Goal: Transaction & Acquisition: Purchase product/service

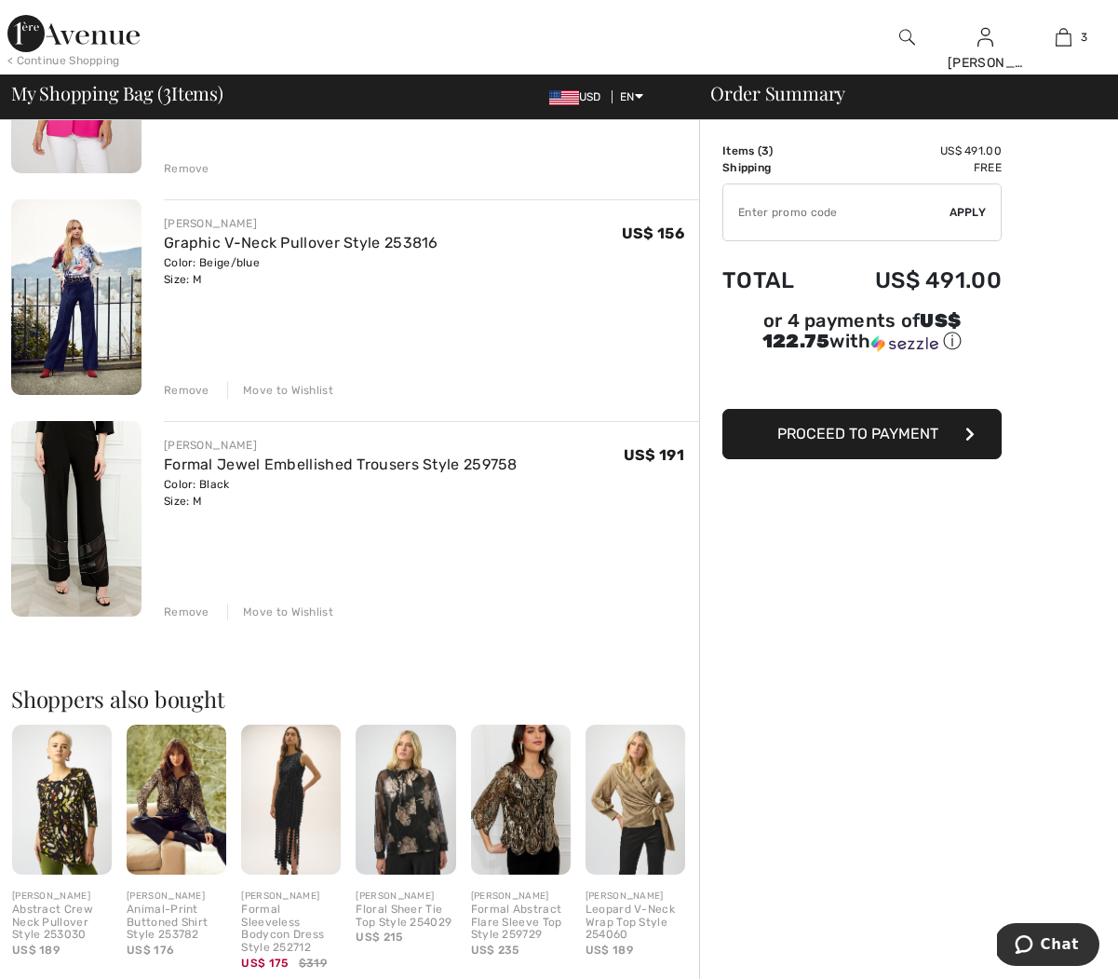
scroll to position [301, 0]
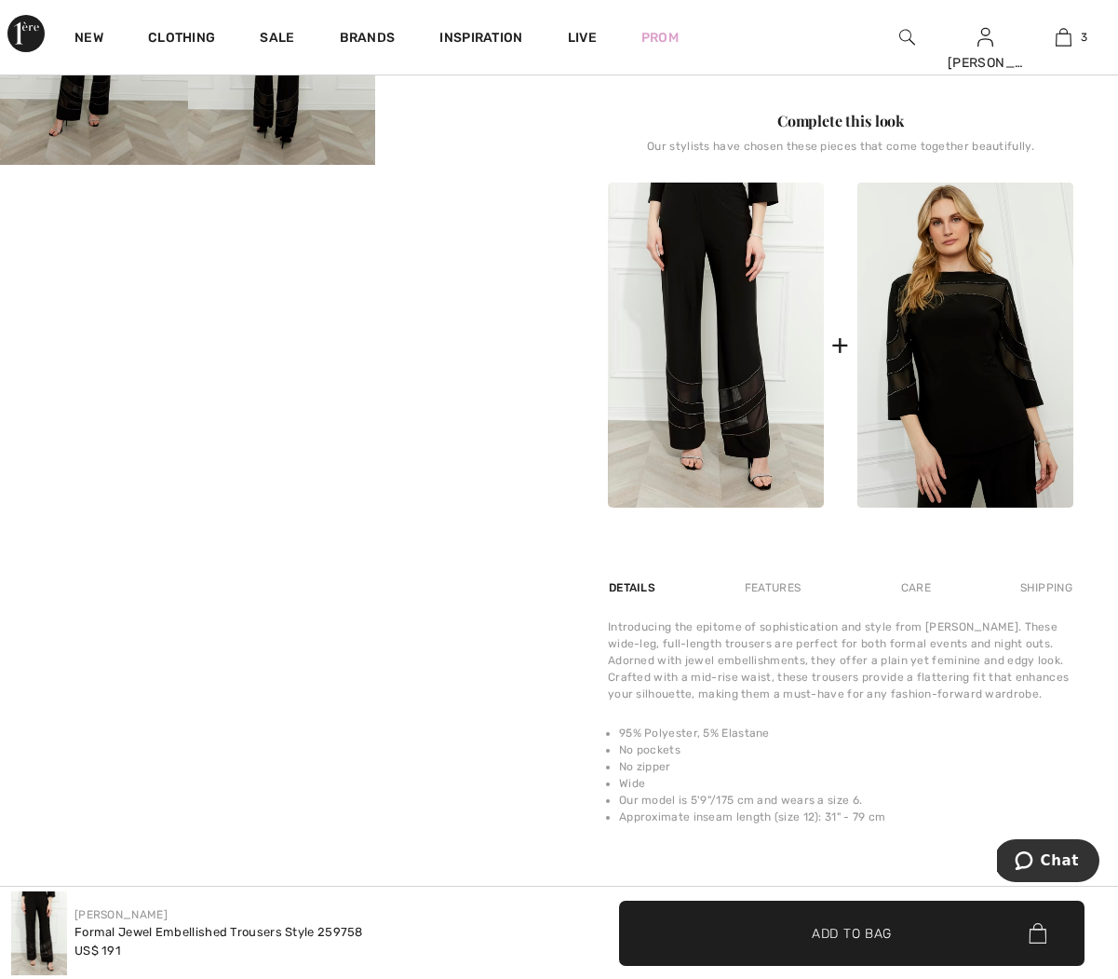
scroll to position [660, 0]
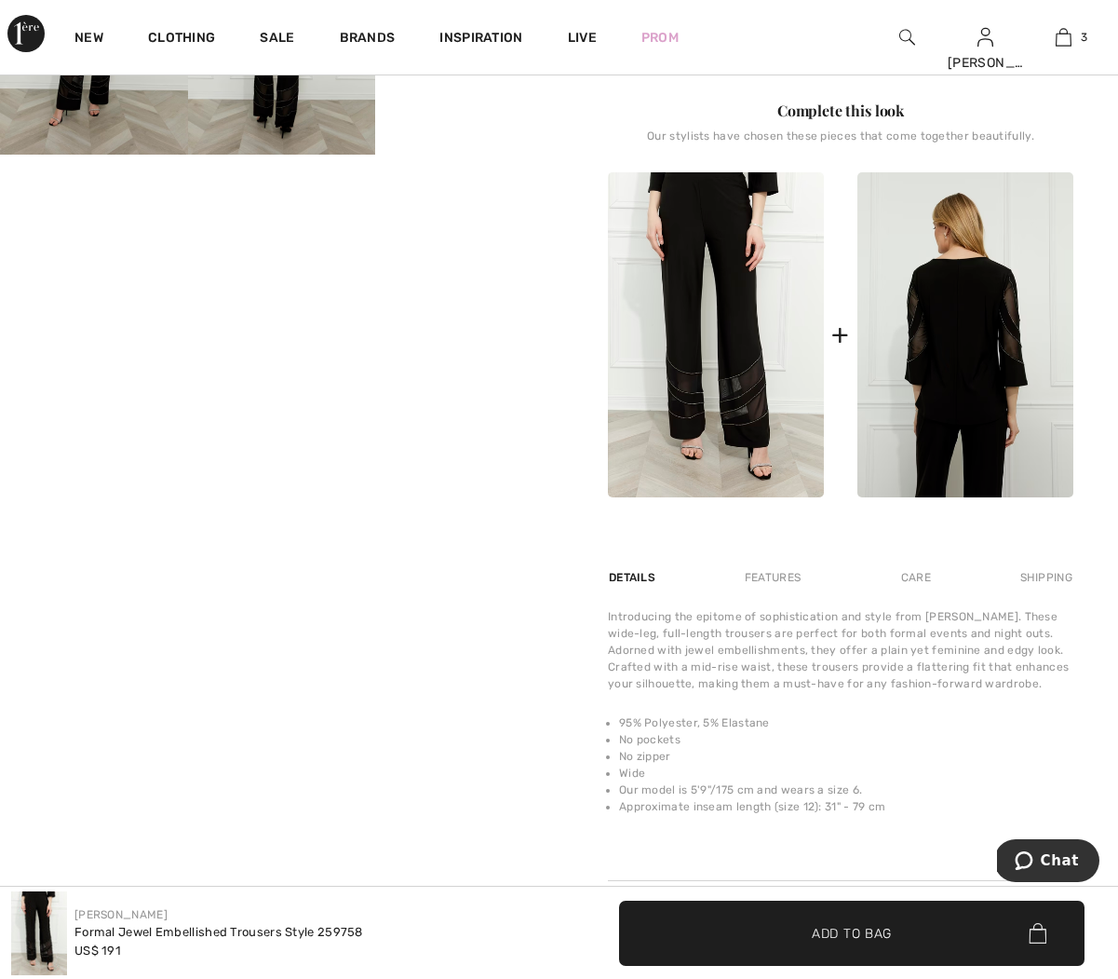
click at [927, 388] on img at bounding box center [966, 334] width 216 height 325
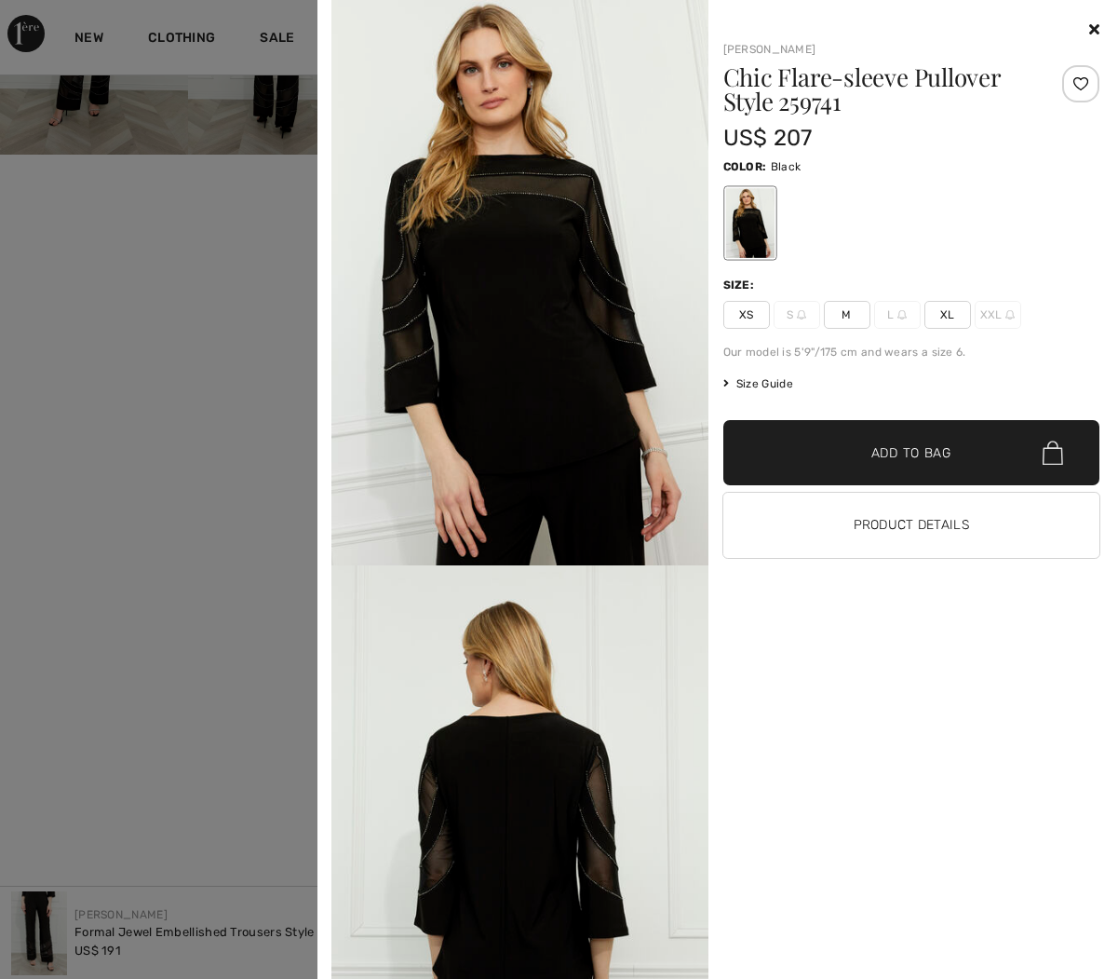
click at [849, 311] on span "M" at bounding box center [847, 315] width 47 height 28
click at [884, 458] on span "Add to Bag" at bounding box center [912, 453] width 80 height 20
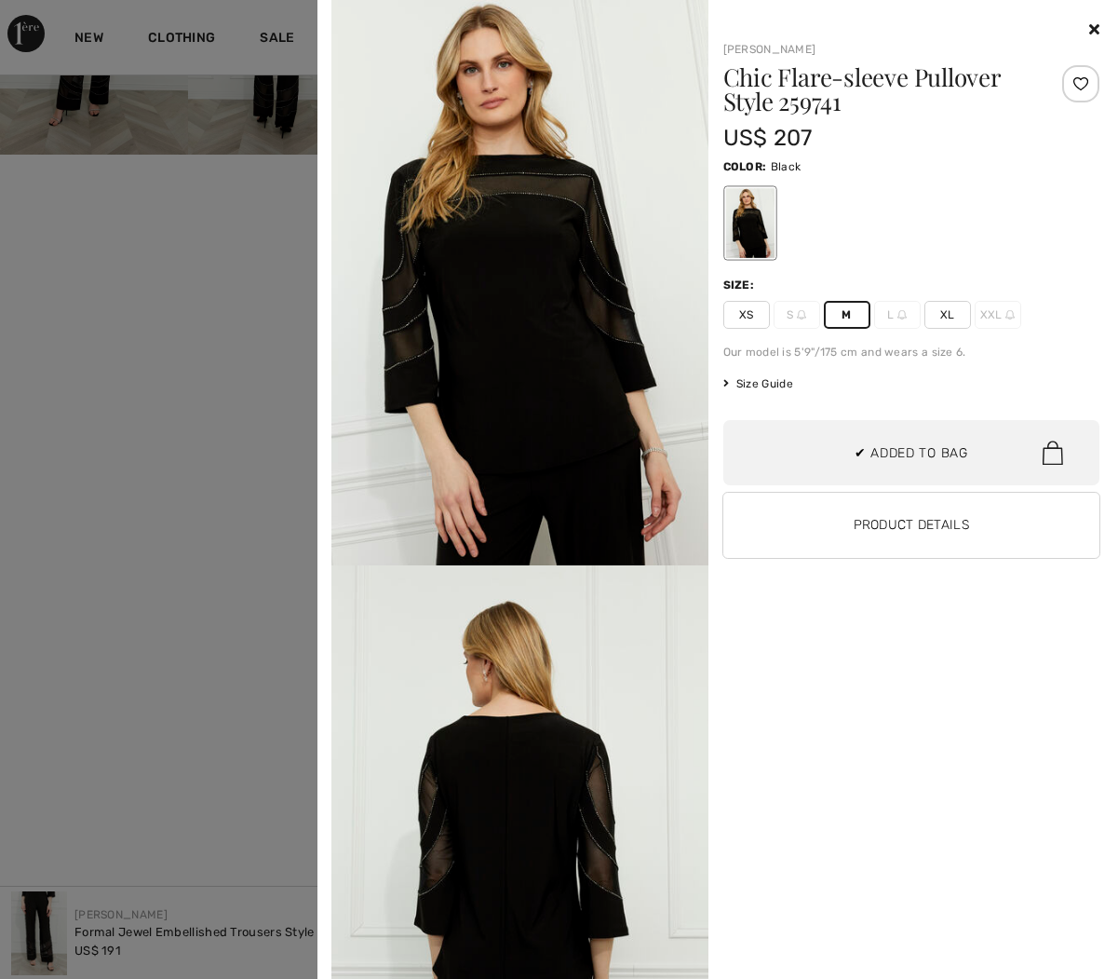
scroll to position [0, 0]
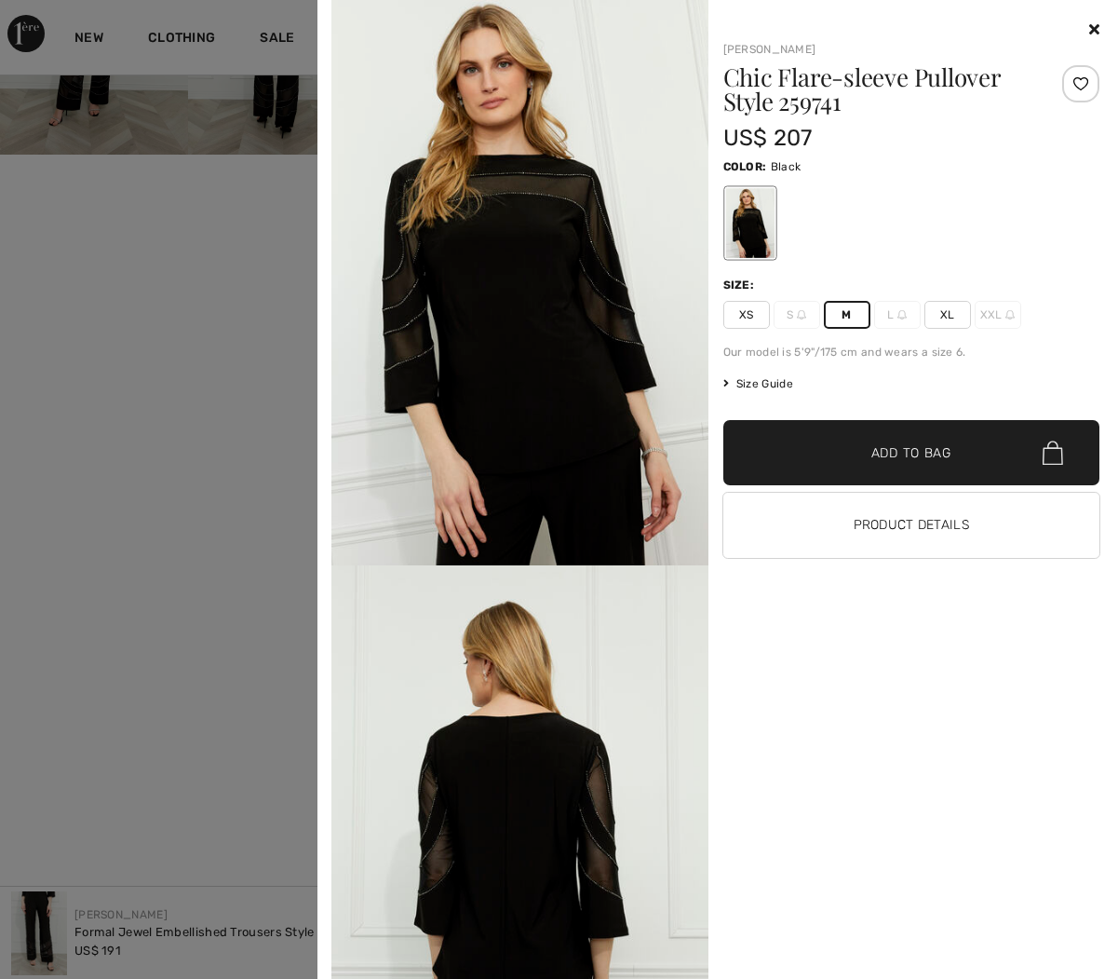
click at [1095, 31] on icon at bounding box center [1095, 28] width 10 height 15
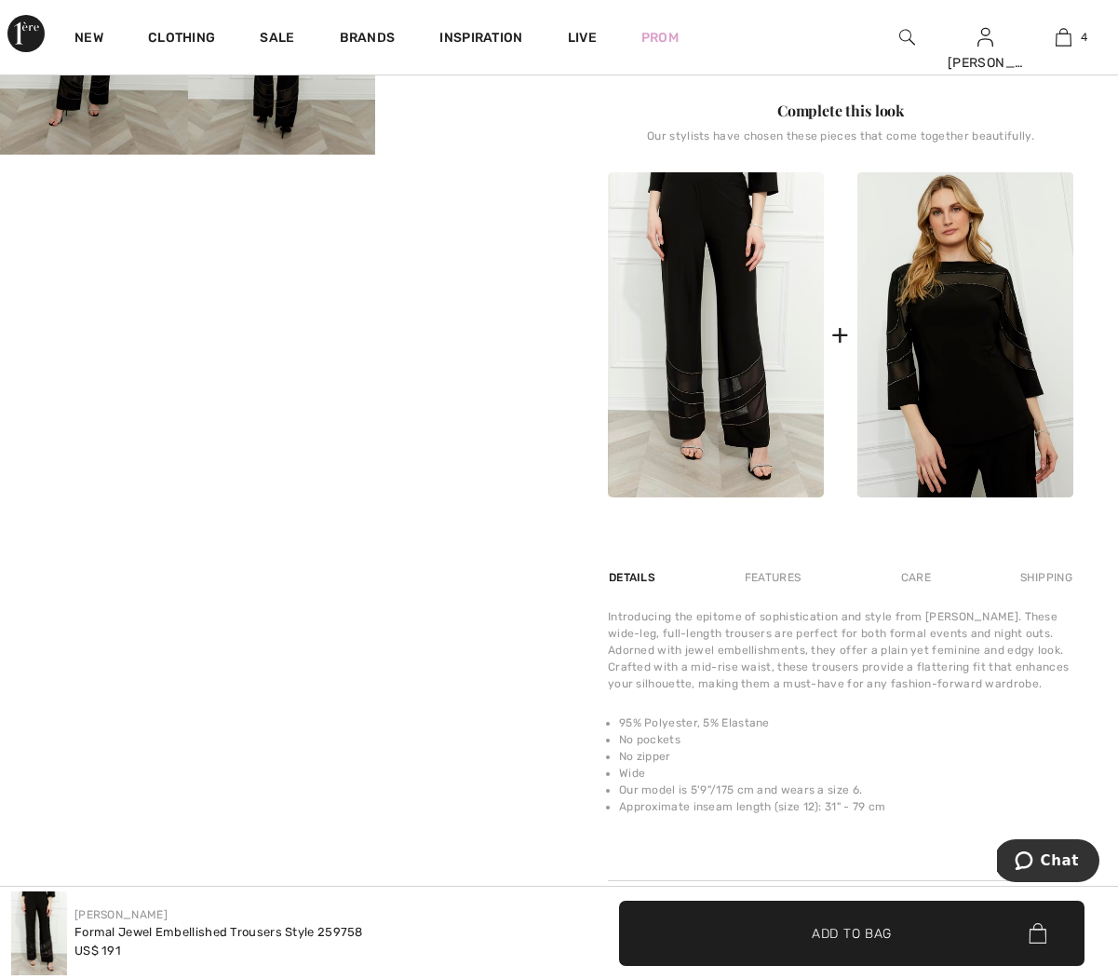
scroll to position [573, 0]
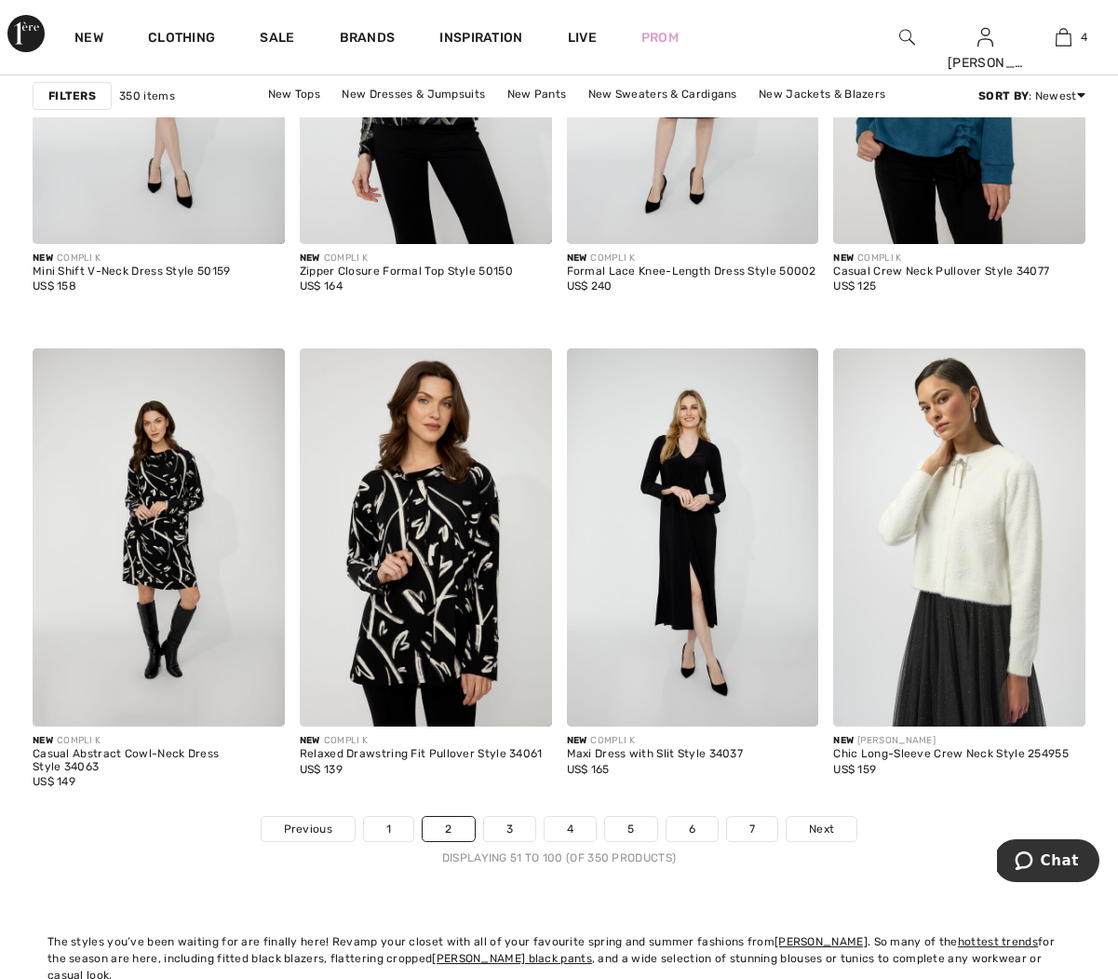
scroll to position [6785, 0]
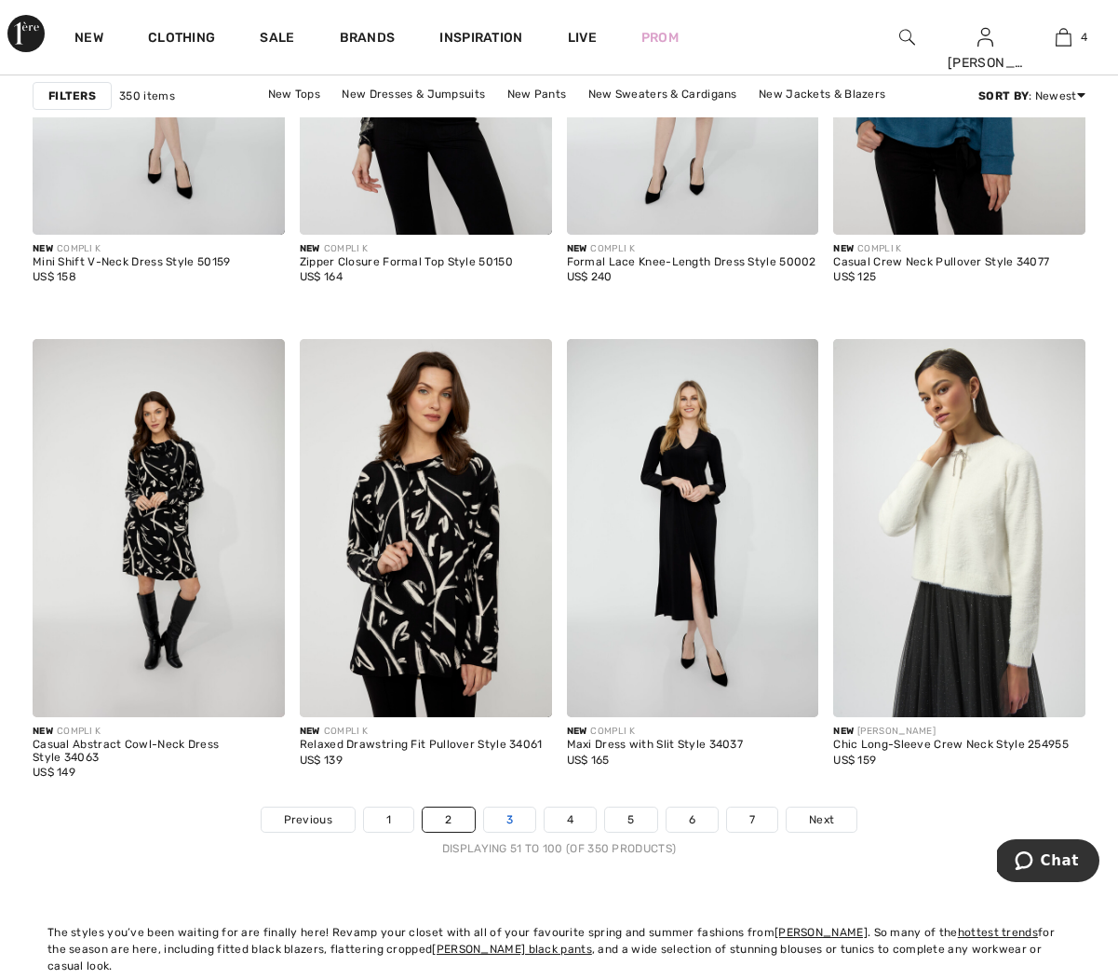
click at [515, 819] on link "3" at bounding box center [509, 819] width 51 height 24
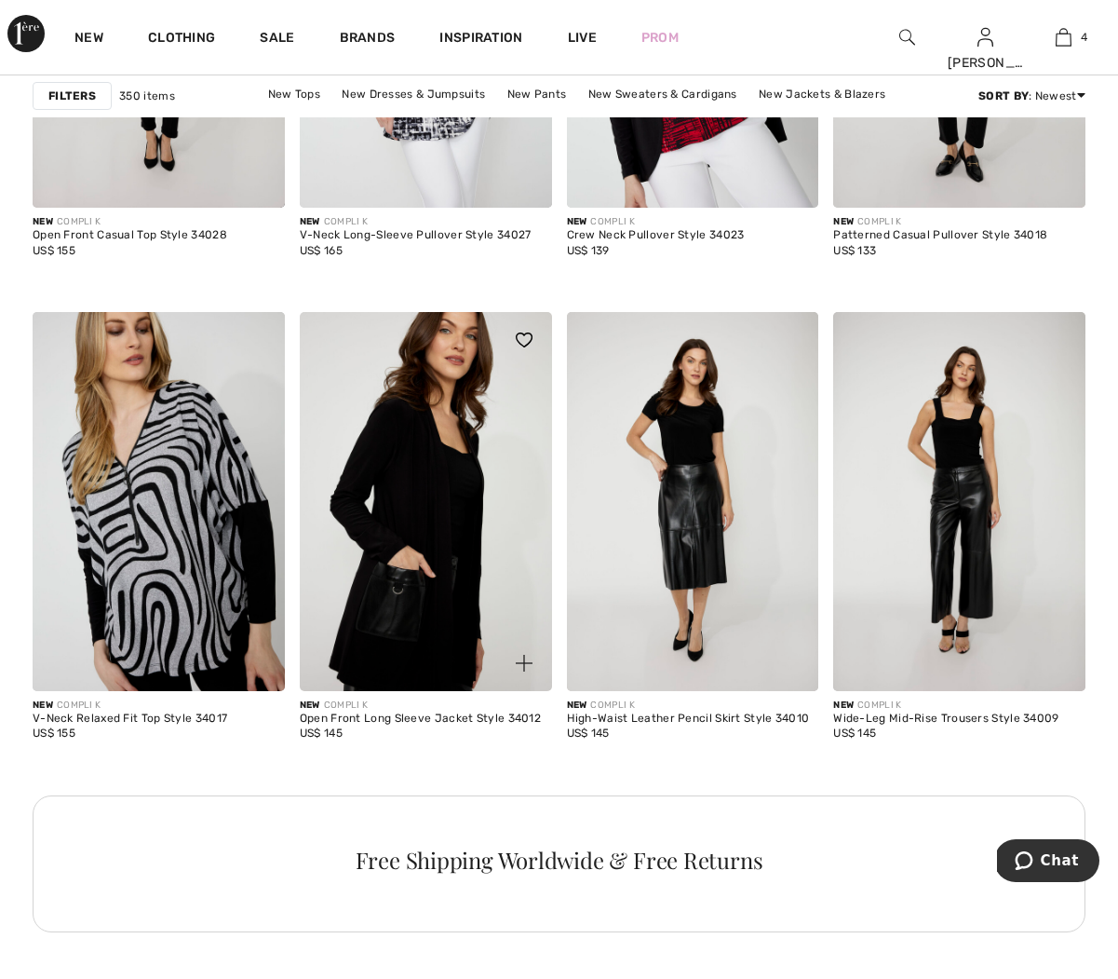
scroll to position [1435, 0]
click at [360, 519] on img at bounding box center [426, 502] width 252 height 378
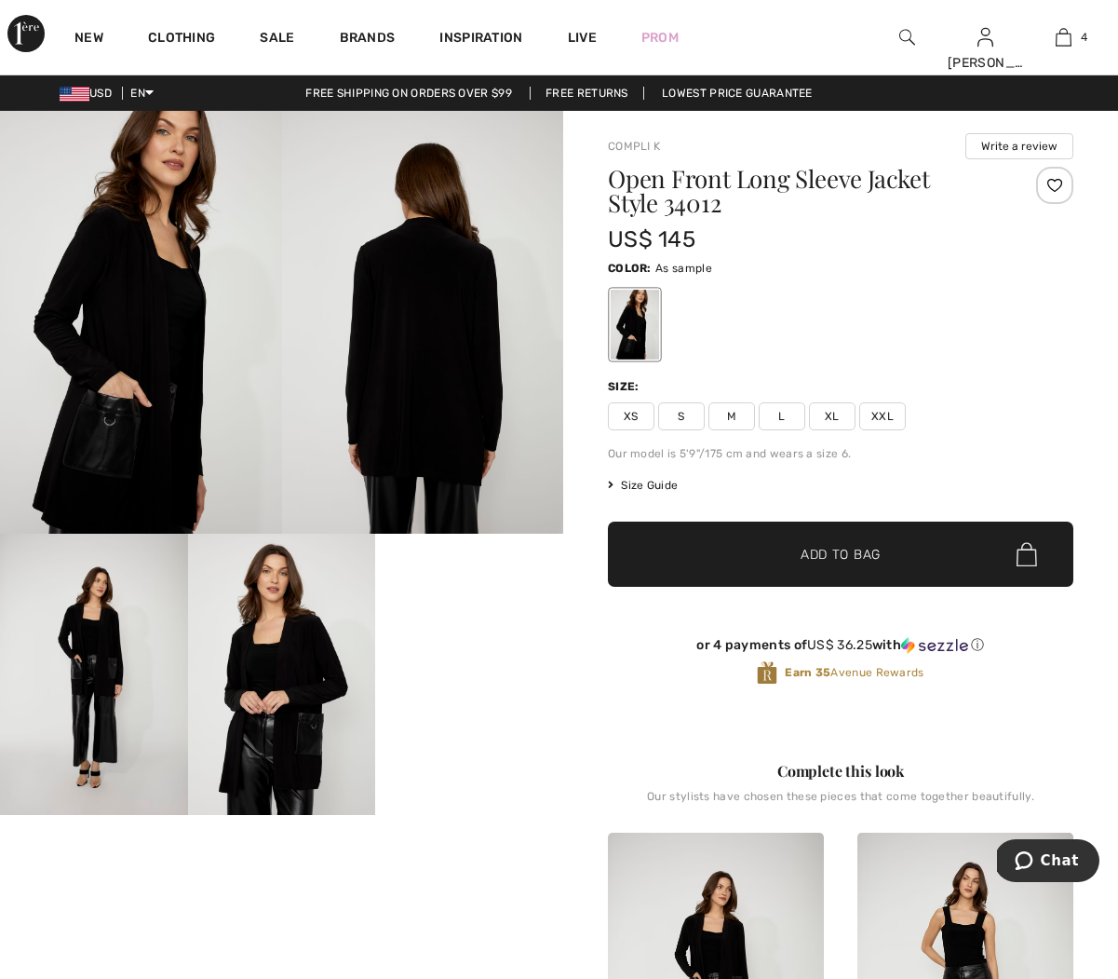
click at [473, 628] on video "Your browser does not support the video tag." at bounding box center [469, 581] width 188 height 94
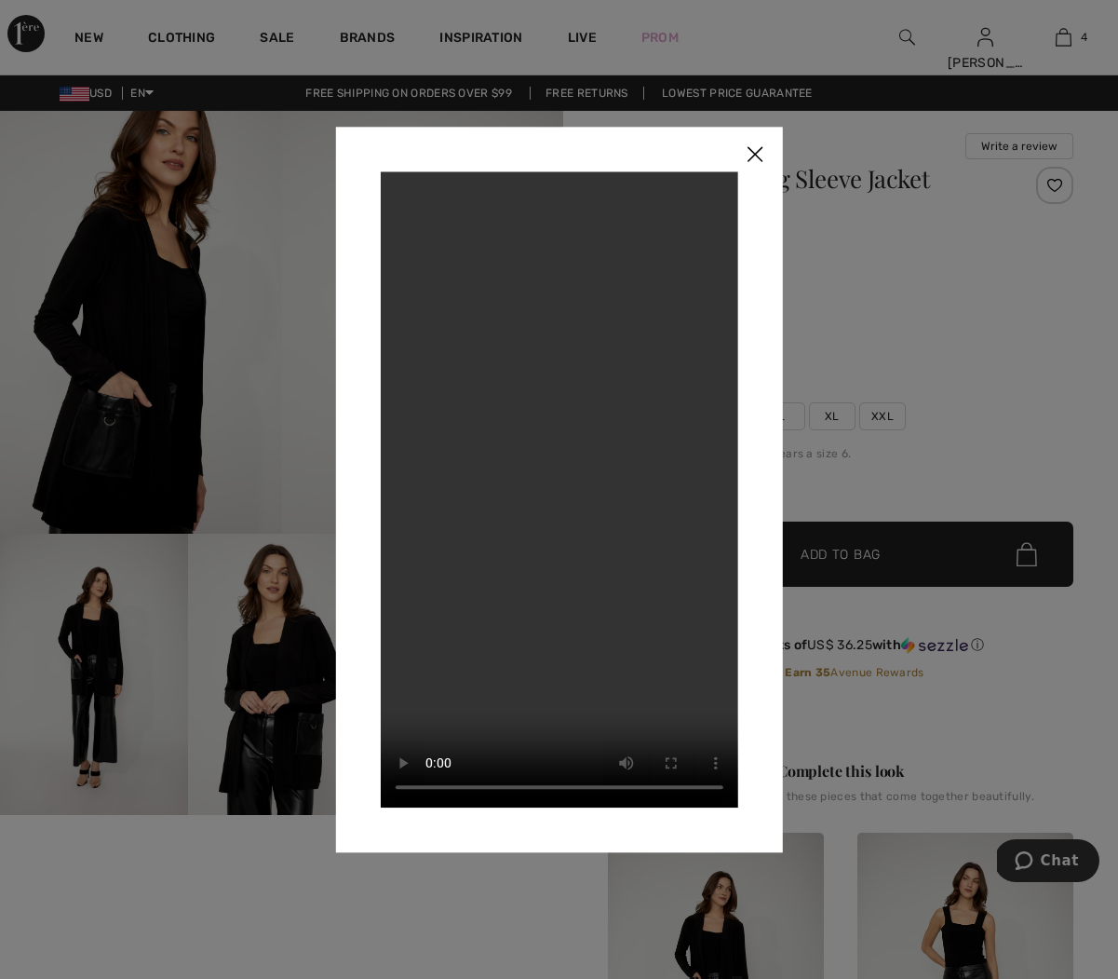
click at [764, 157] on img at bounding box center [755, 156] width 56 height 58
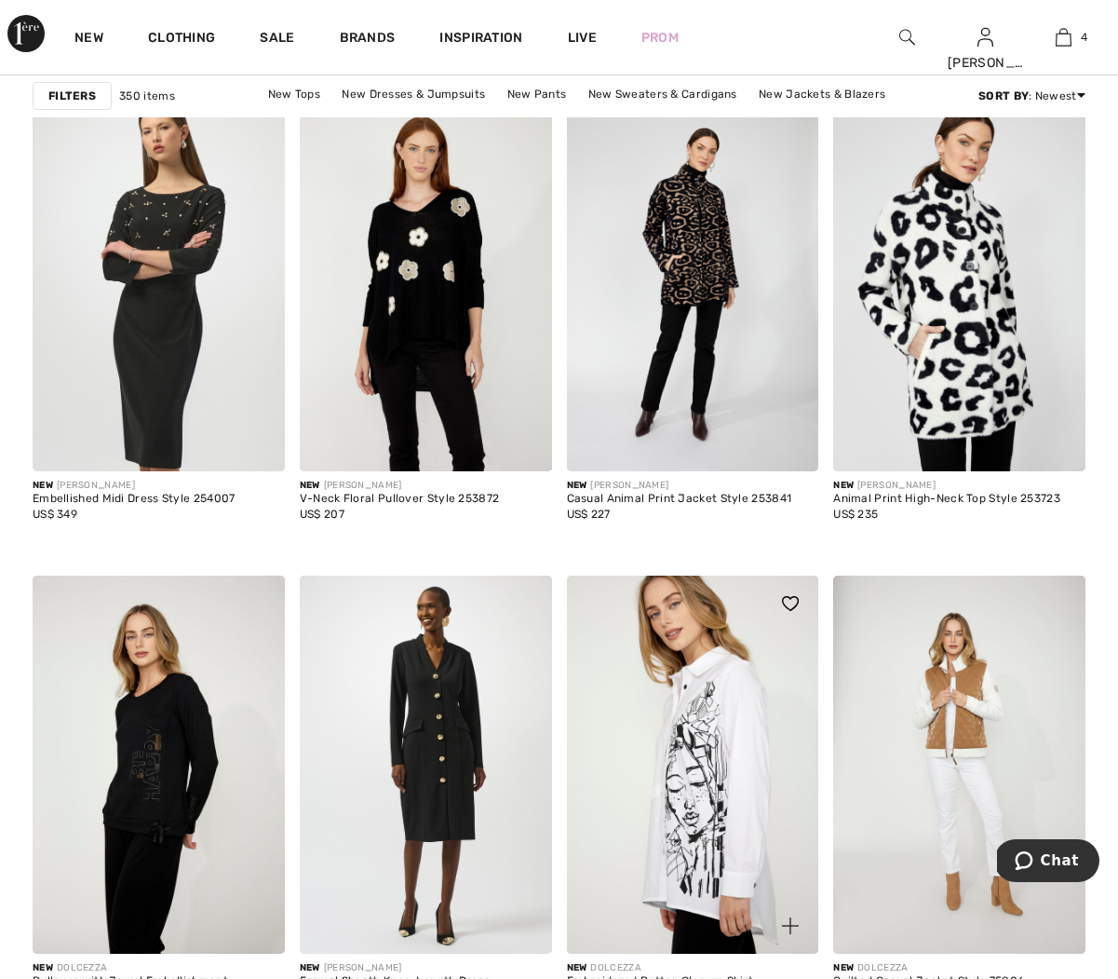
scroll to position [4933, 0]
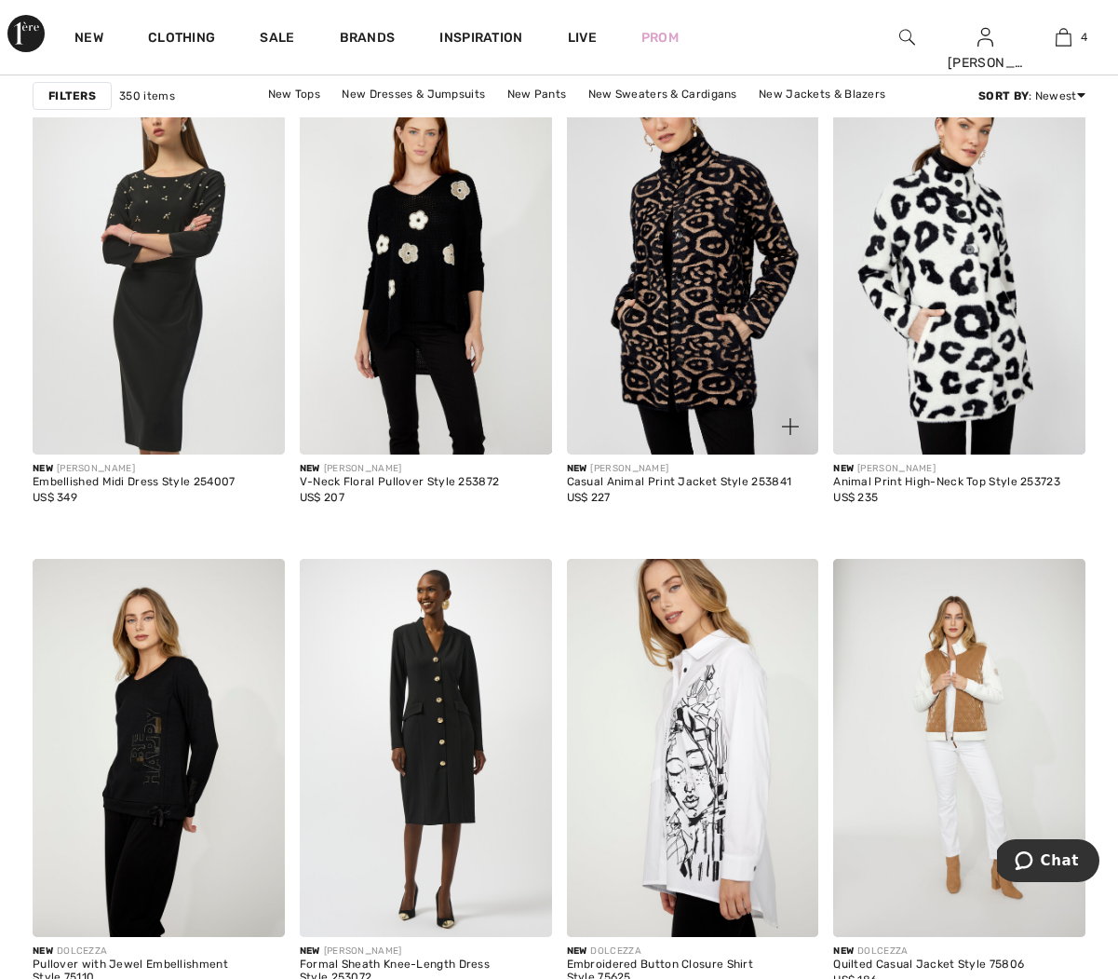
click at [703, 277] on img at bounding box center [693, 265] width 252 height 378
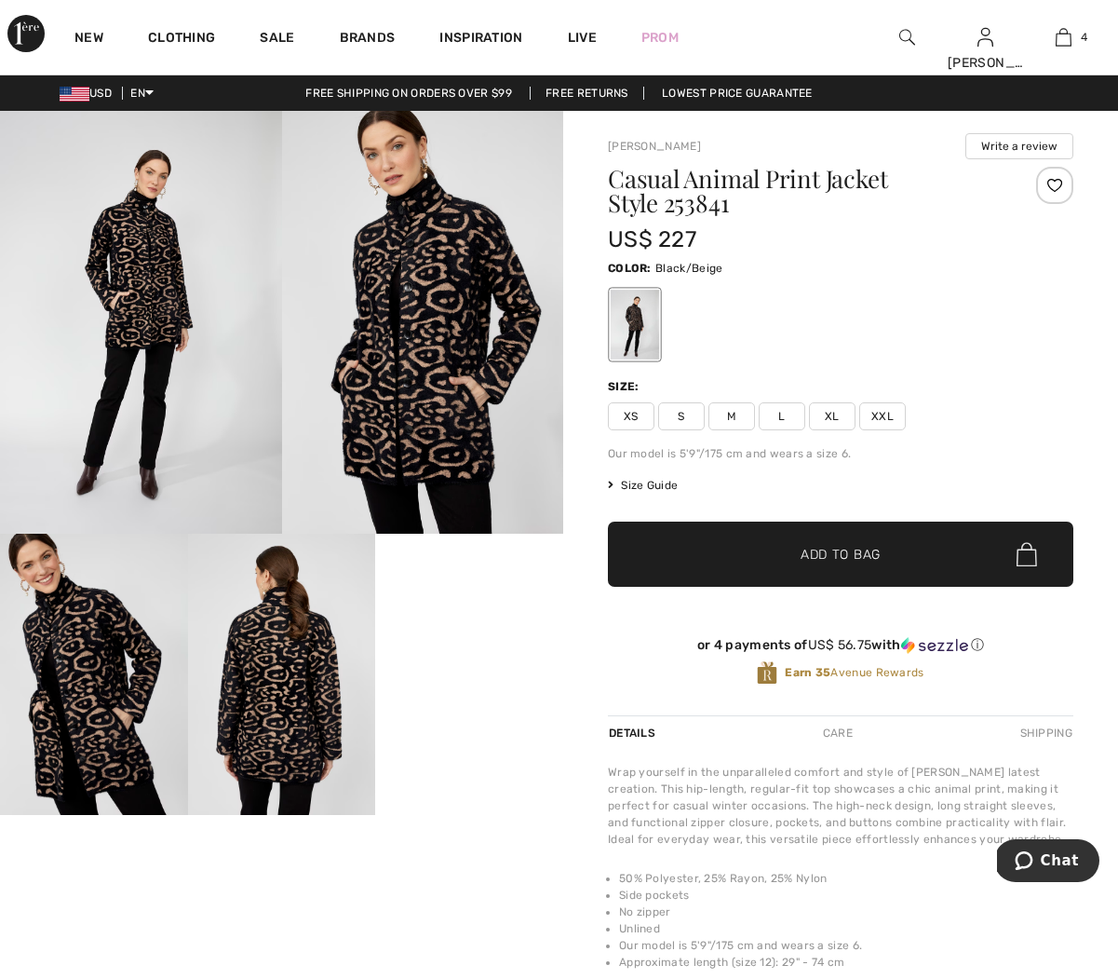
click at [461, 628] on video "Your browser does not support the video tag." at bounding box center [469, 581] width 188 height 94
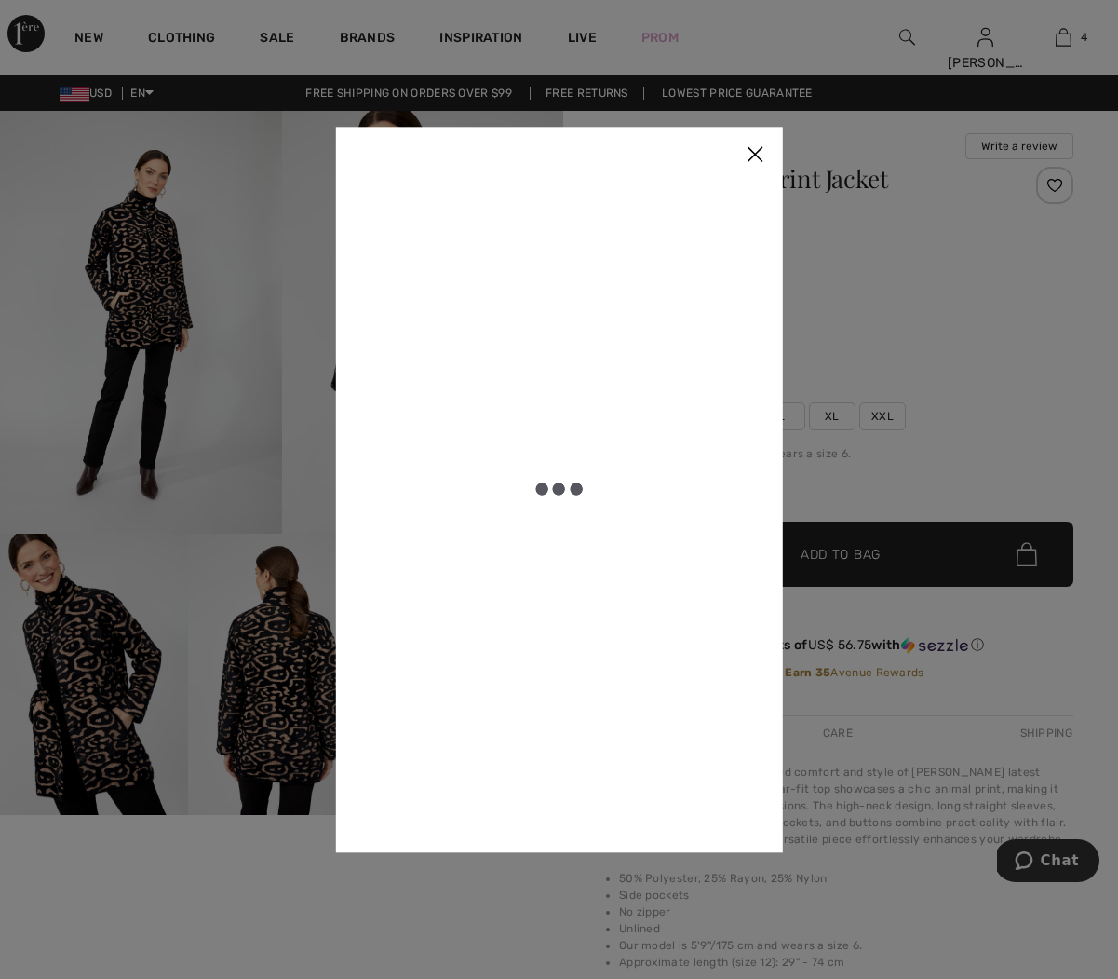
click at [461, 716] on div at bounding box center [559, 489] width 358 height 636
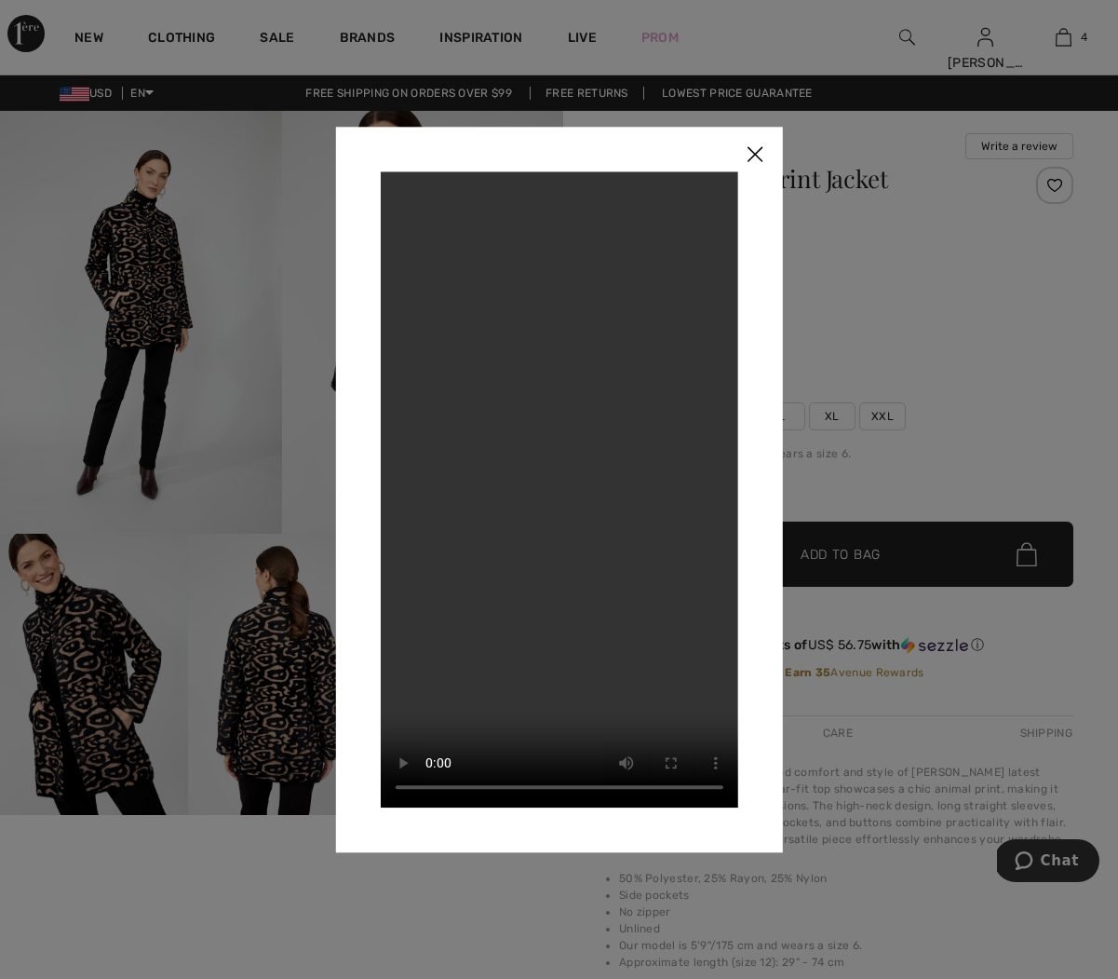
click at [759, 156] on img at bounding box center [755, 156] width 56 height 58
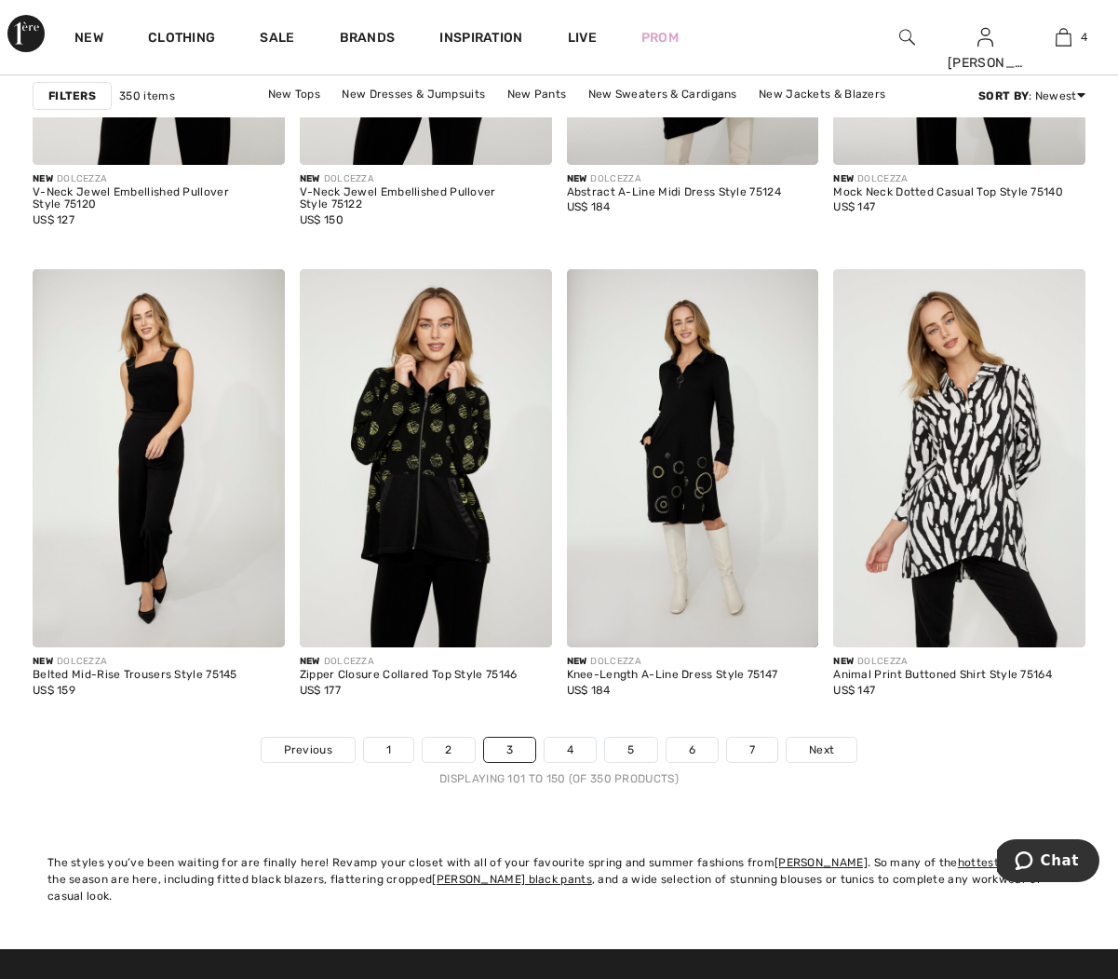
scroll to position [6855, 0]
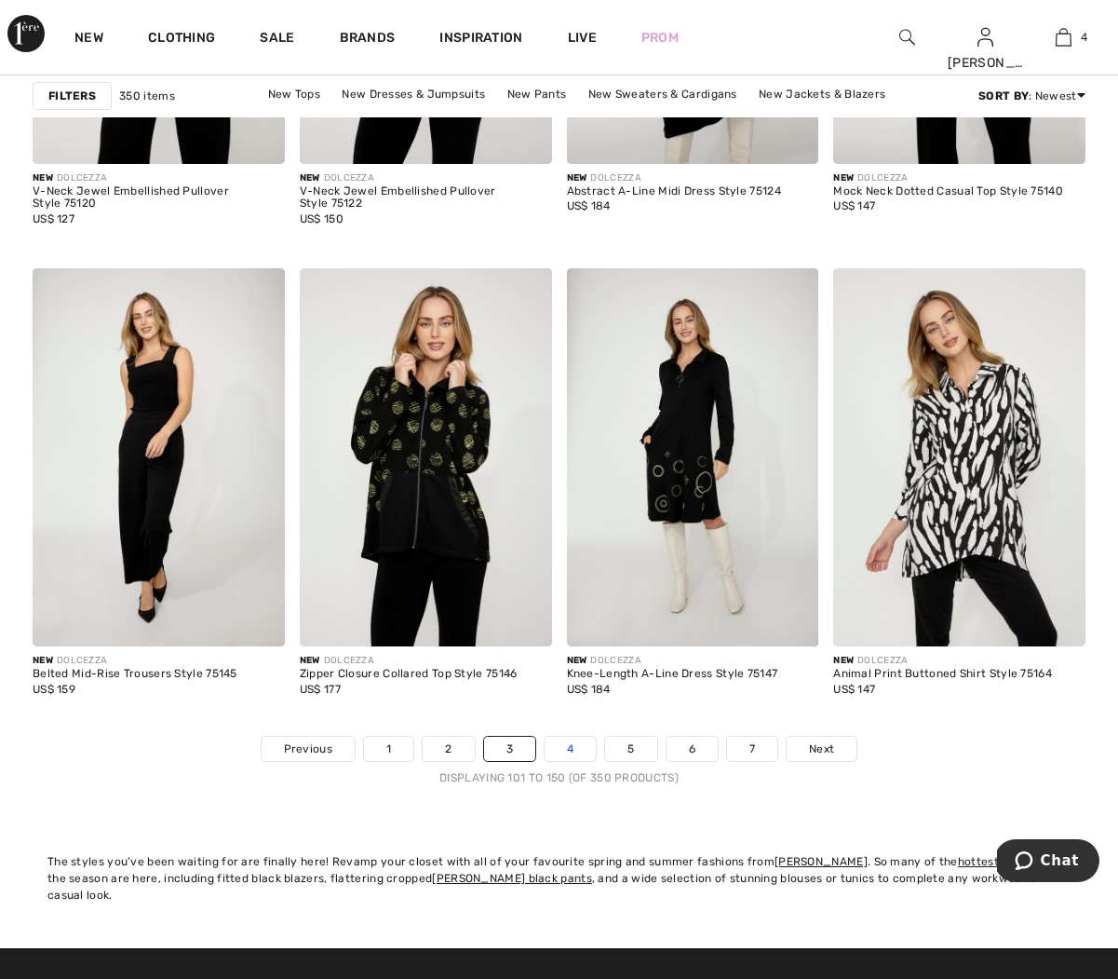
click at [575, 754] on link "4" at bounding box center [570, 749] width 51 height 24
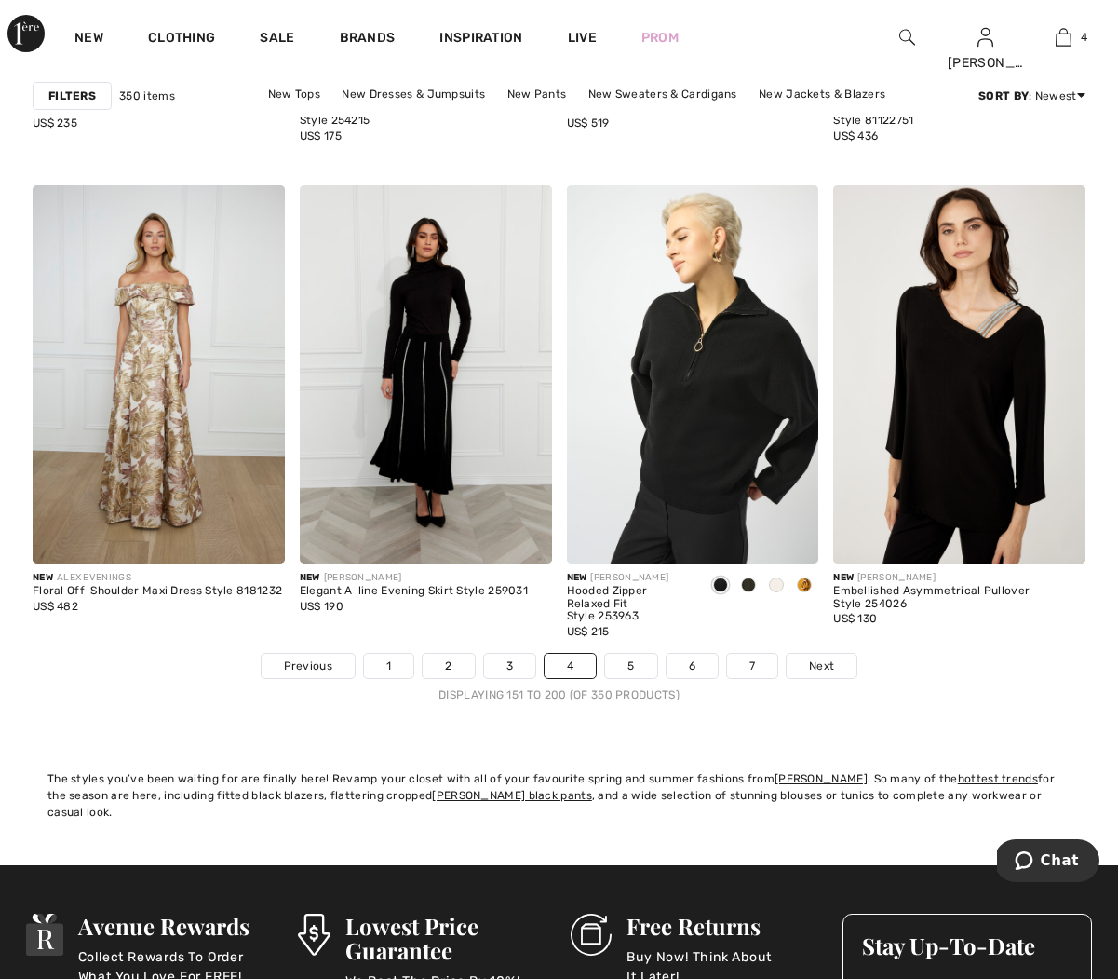
scroll to position [6939, 0]
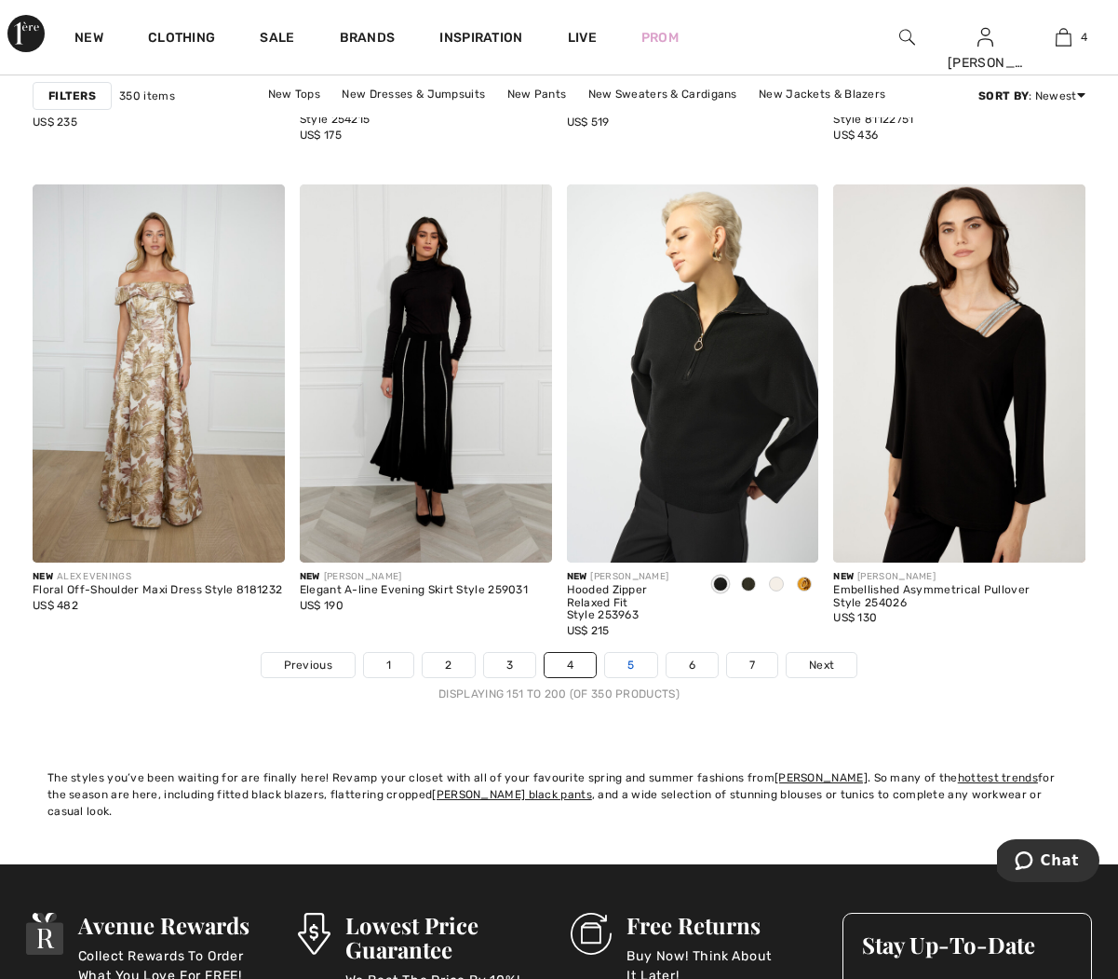
click at [648, 667] on link "5" at bounding box center [630, 665] width 51 height 24
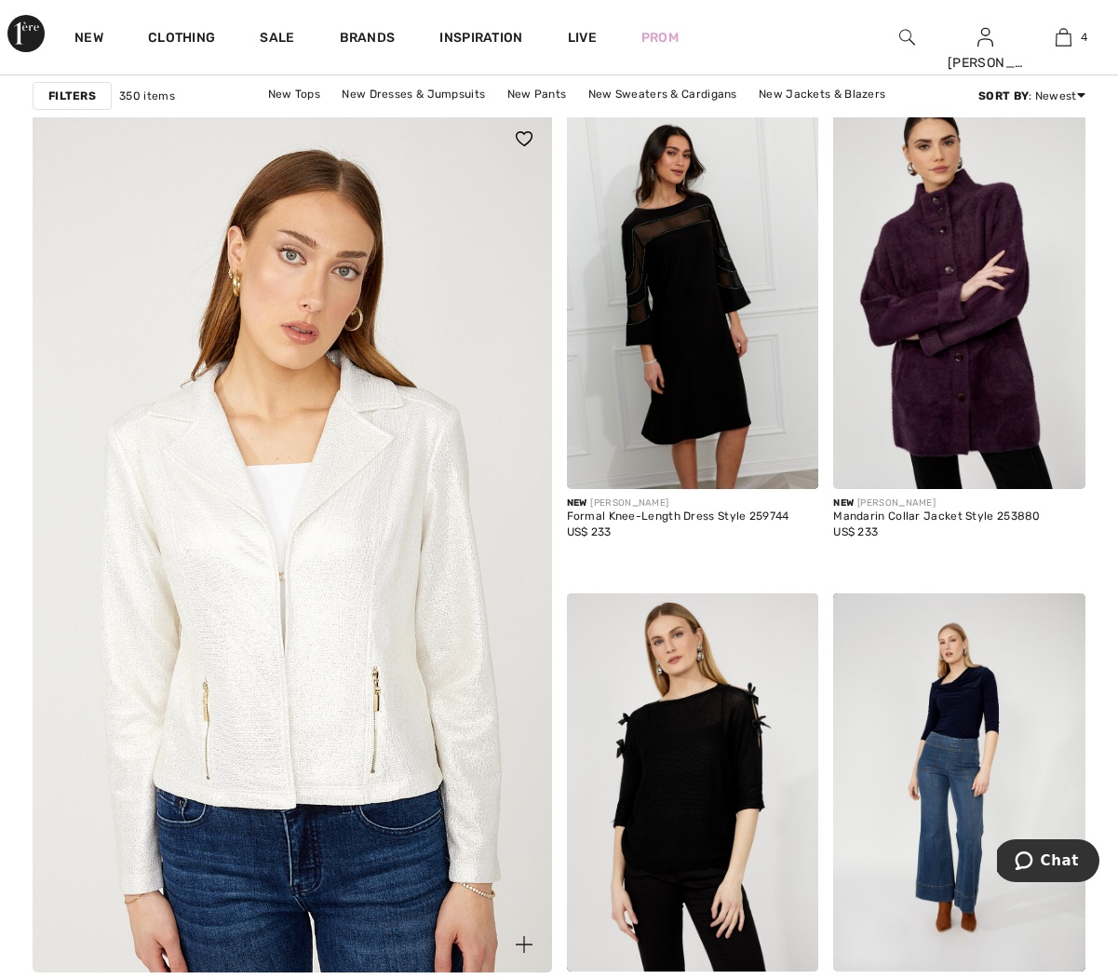
scroll to position [3935, 0]
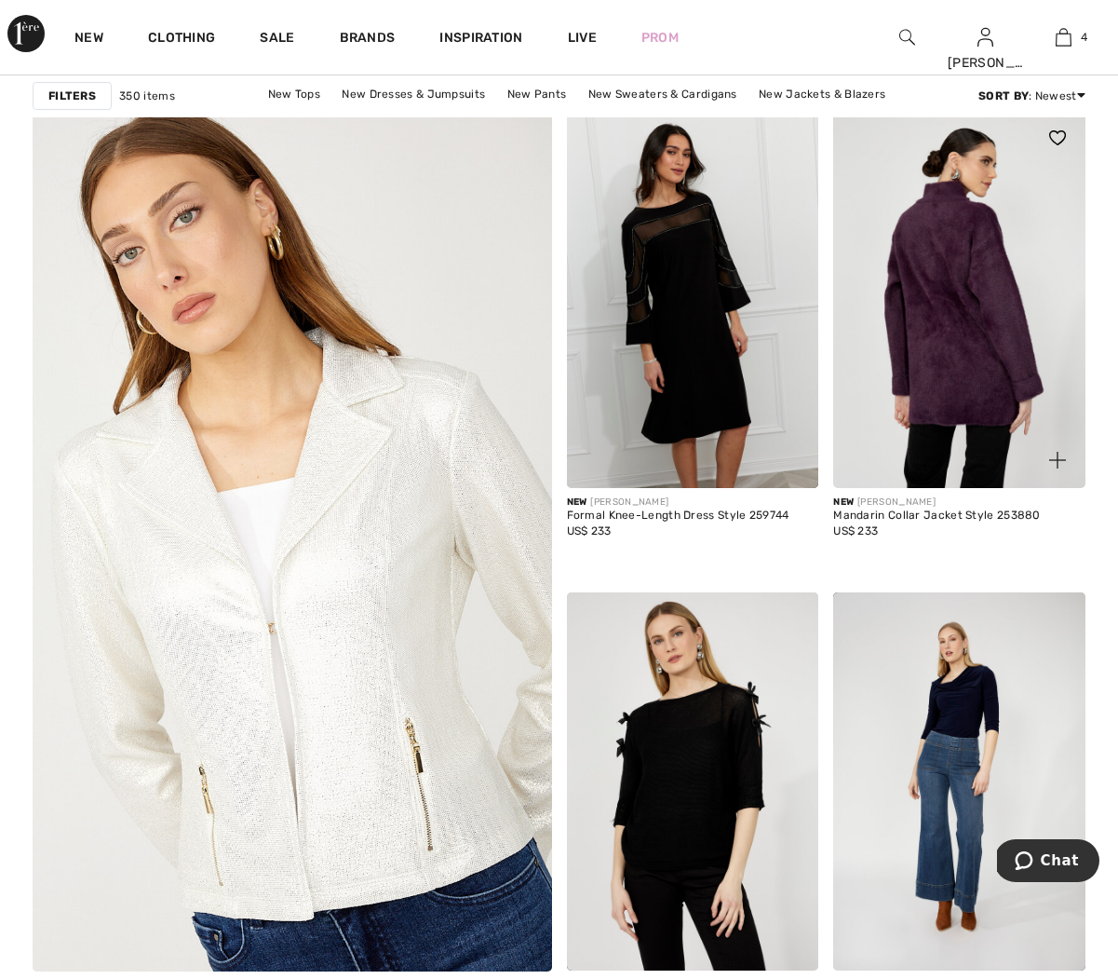
click at [954, 365] on img at bounding box center [959, 299] width 252 height 378
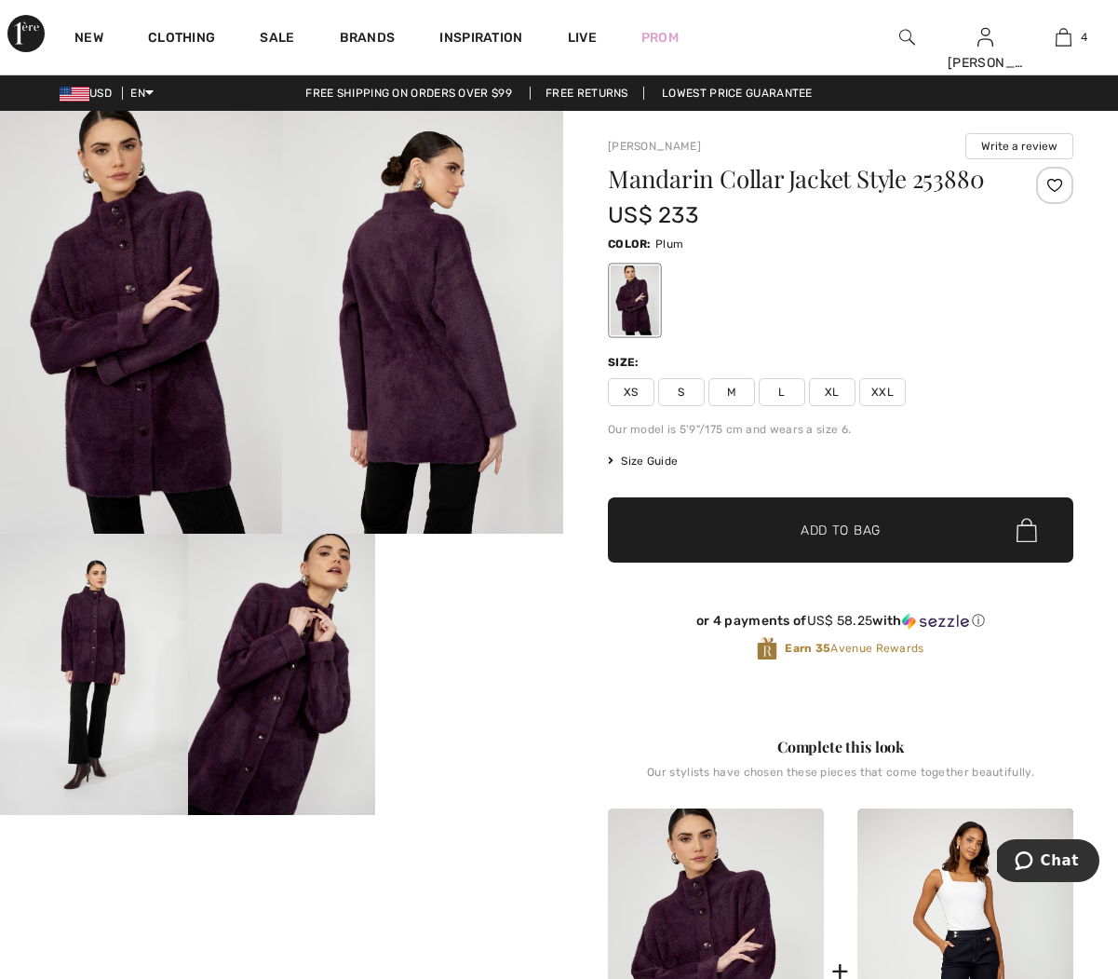
click at [475, 628] on video "Your browser does not support the video tag." at bounding box center [469, 581] width 188 height 94
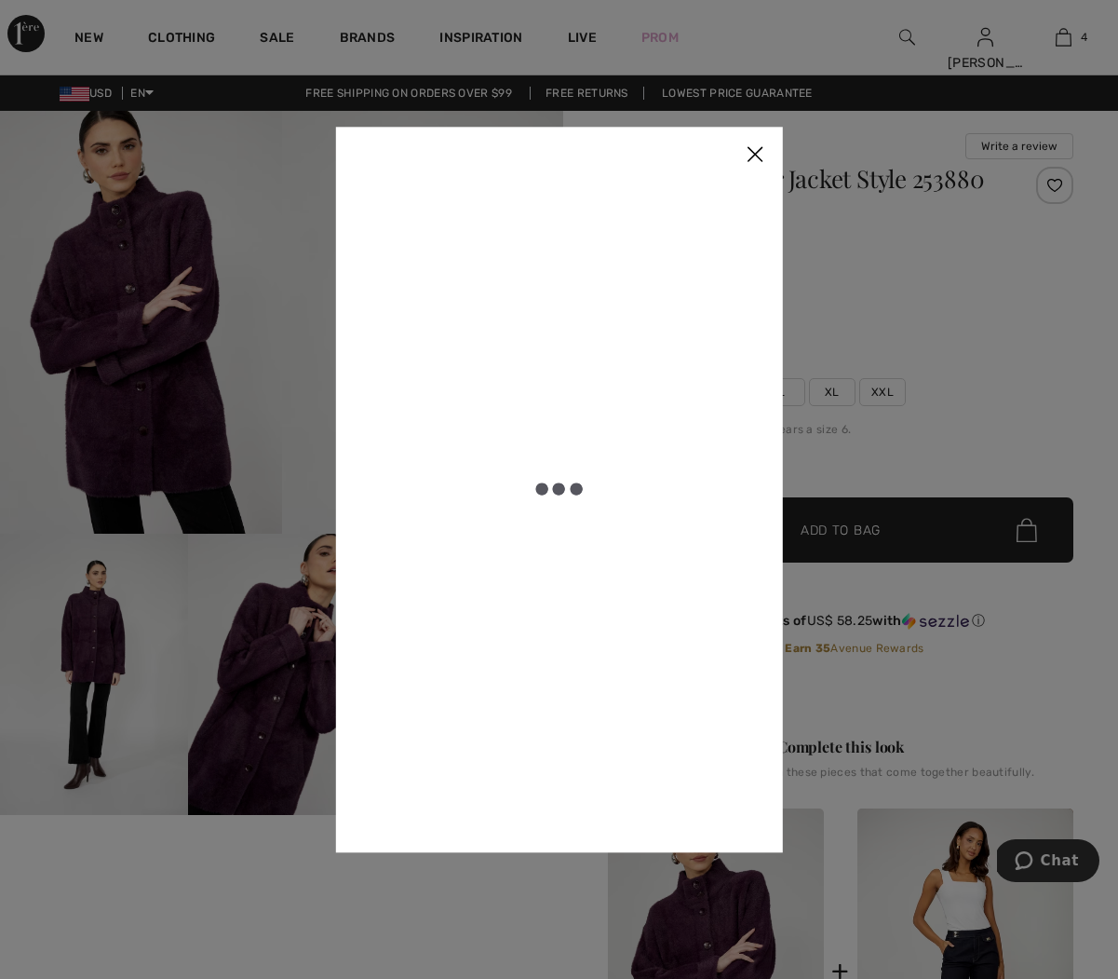
click at [475, 710] on div at bounding box center [559, 489] width 358 height 636
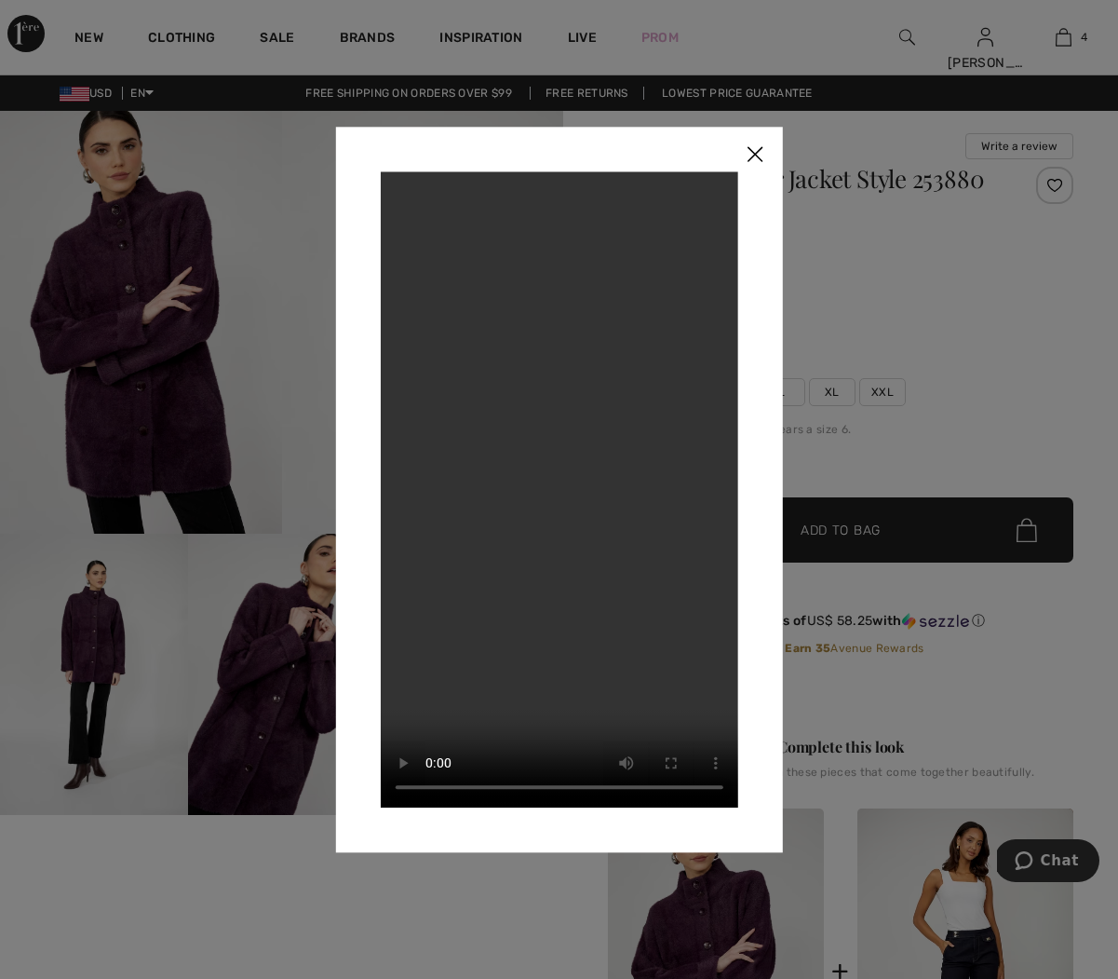
click at [756, 151] on img at bounding box center [755, 156] width 56 height 58
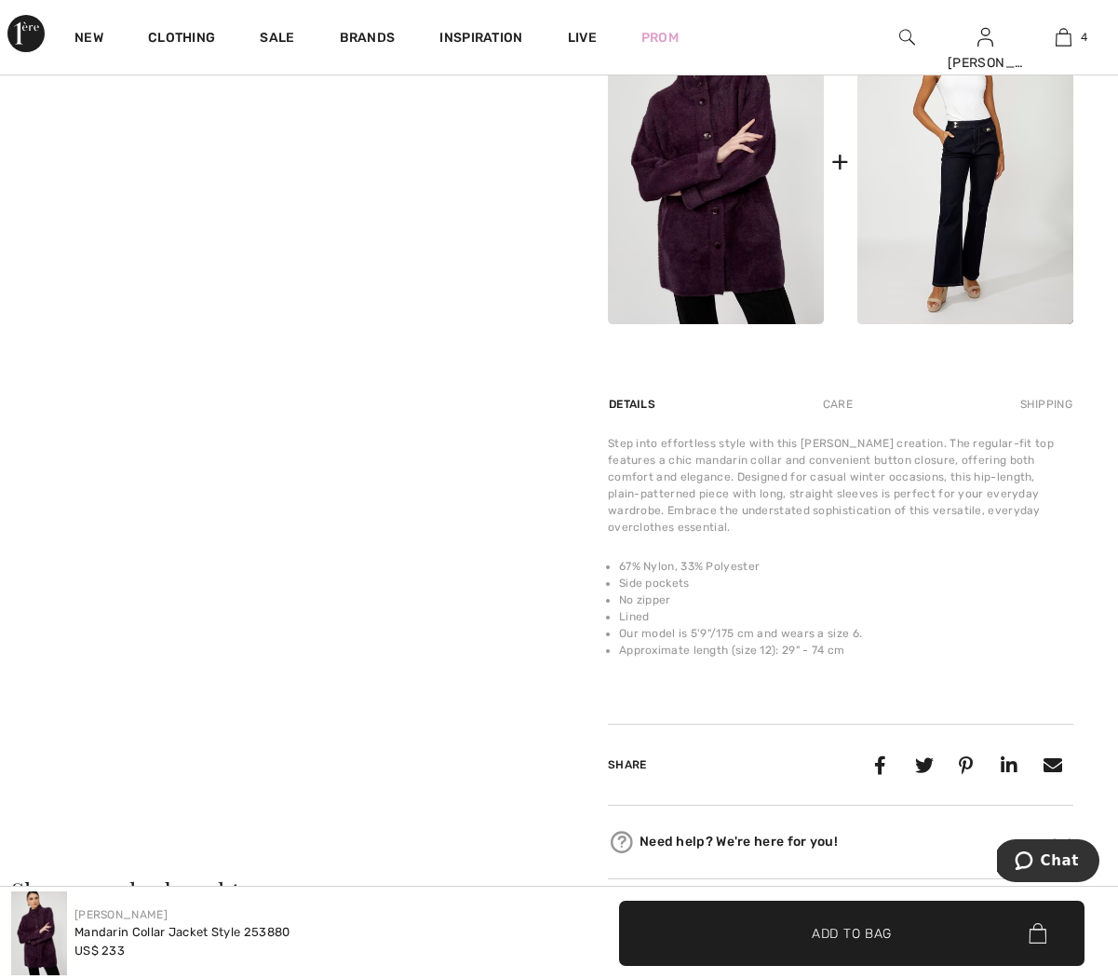
scroll to position [809, 0]
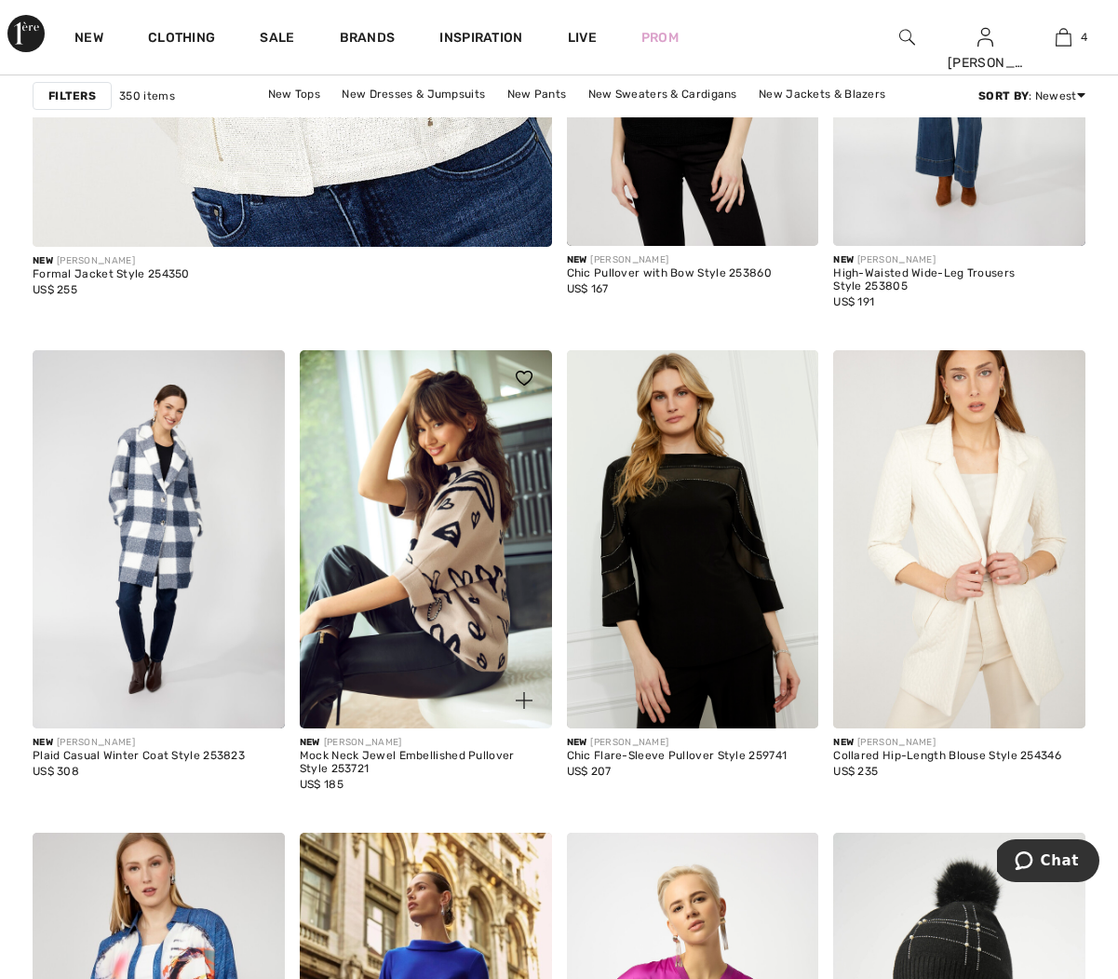
scroll to position [4662, 0]
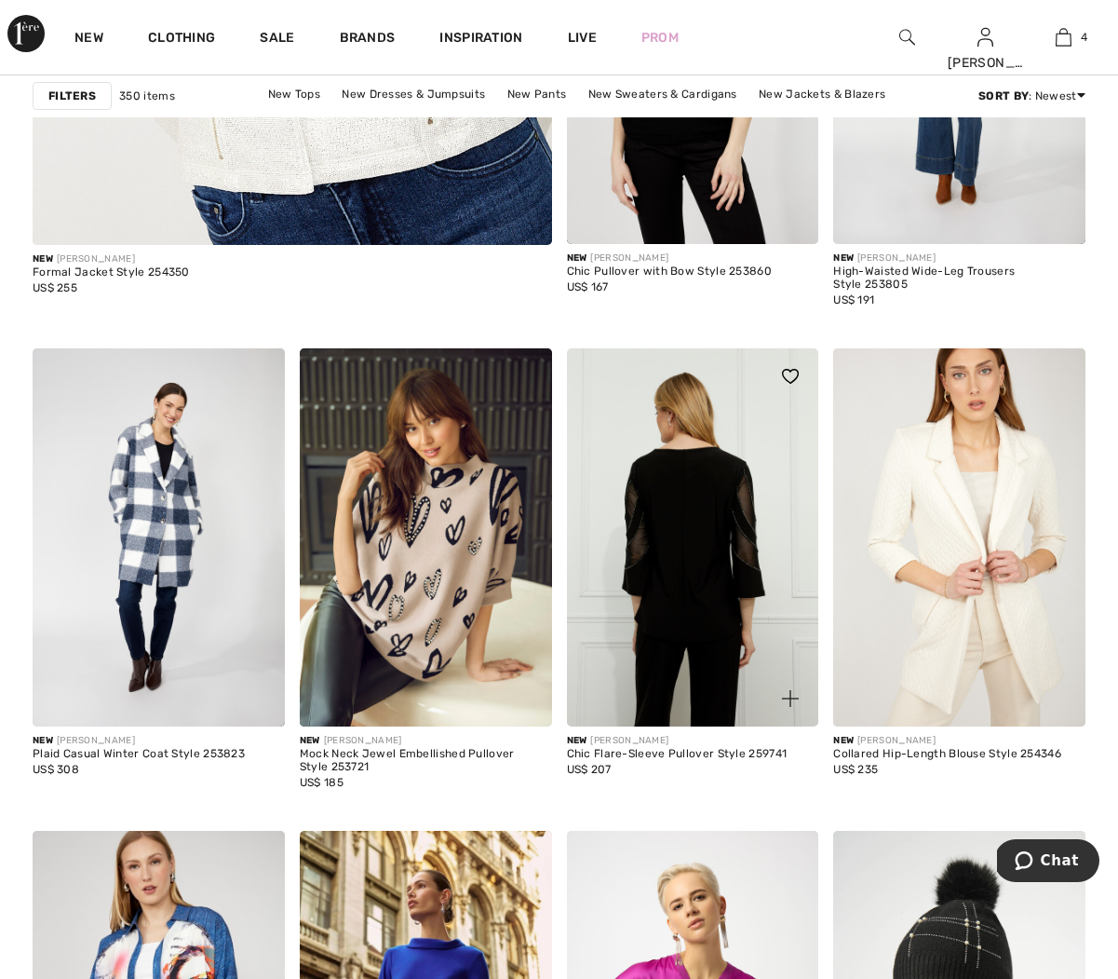
click at [732, 529] on img at bounding box center [693, 537] width 252 height 378
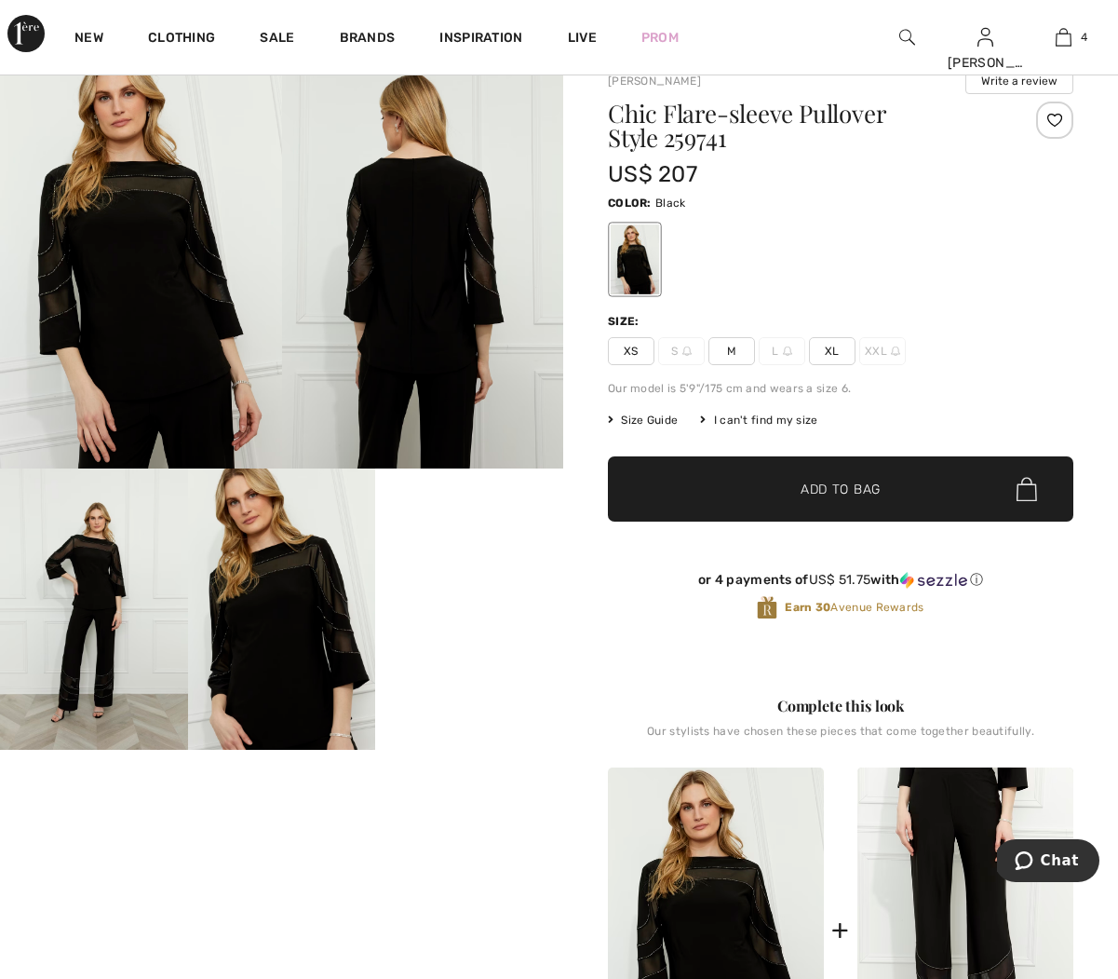
scroll to position [88, 0]
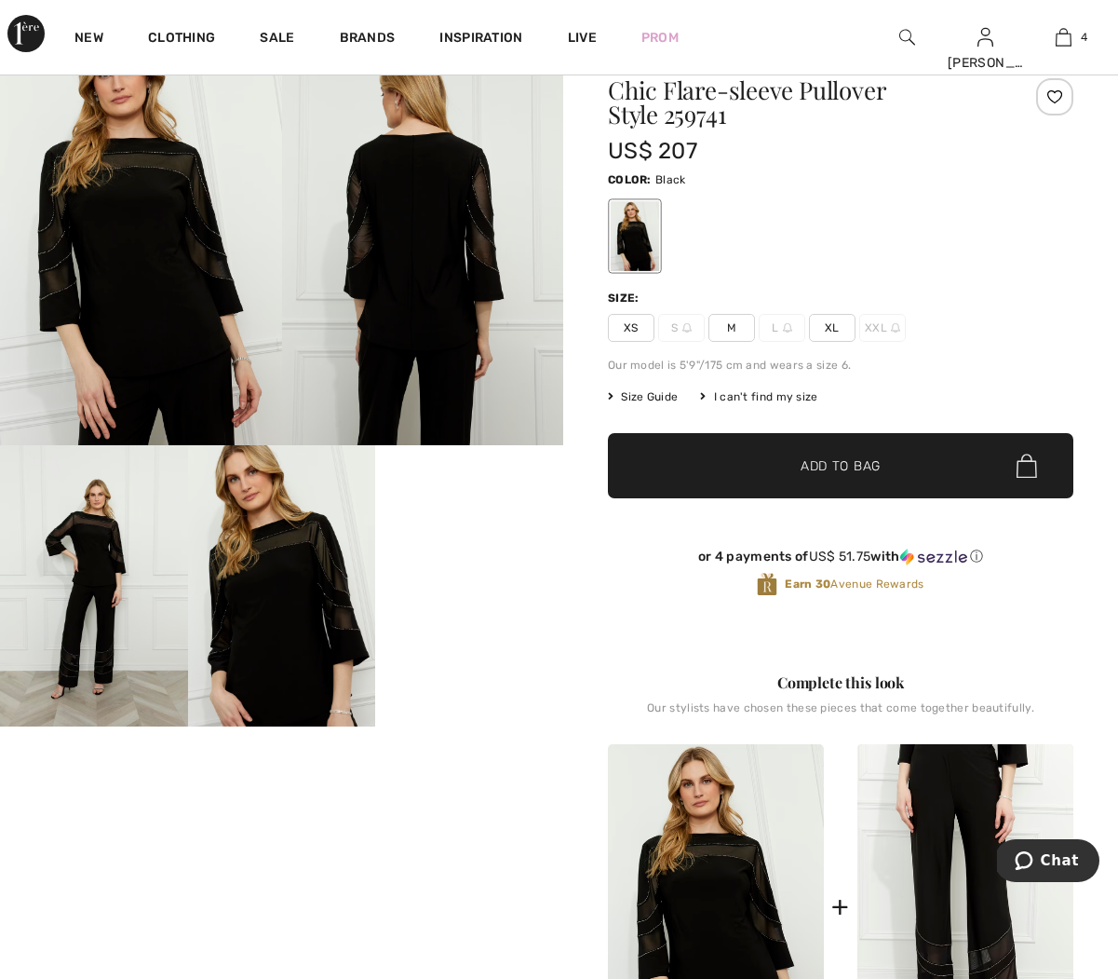
click at [528, 539] on video "Your browser does not support the video tag." at bounding box center [469, 492] width 188 height 94
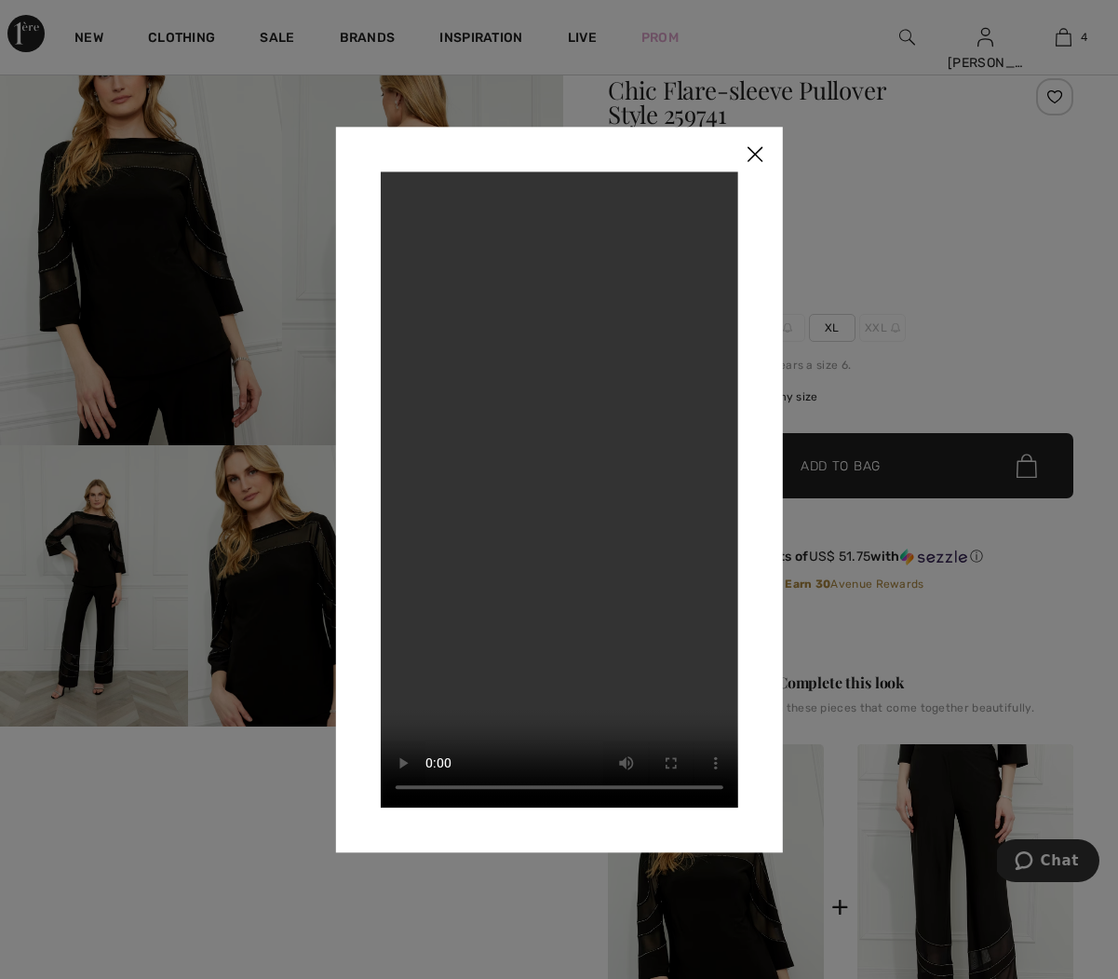
click at [750, 160] on img at bounding box center [755, 156] width 56 height 58
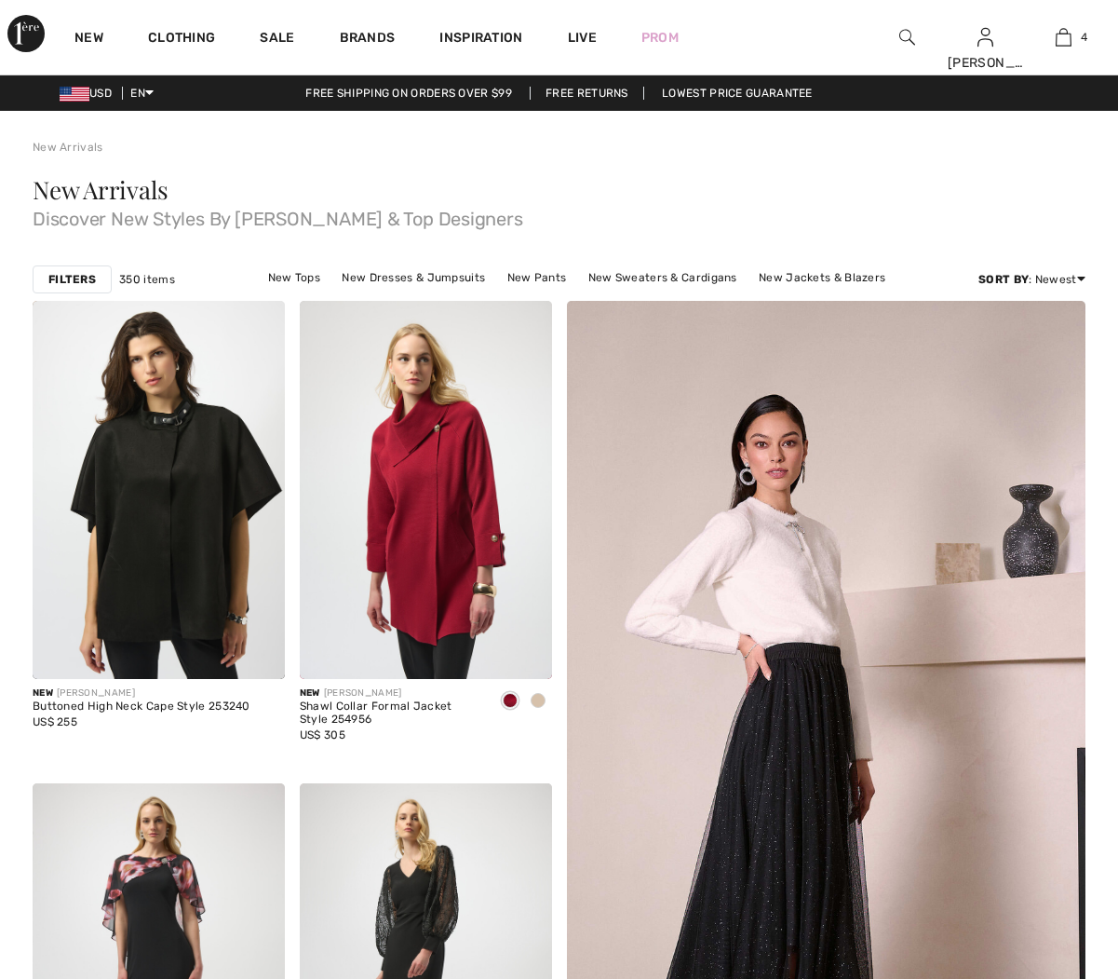
scroll to position [4662, 0]
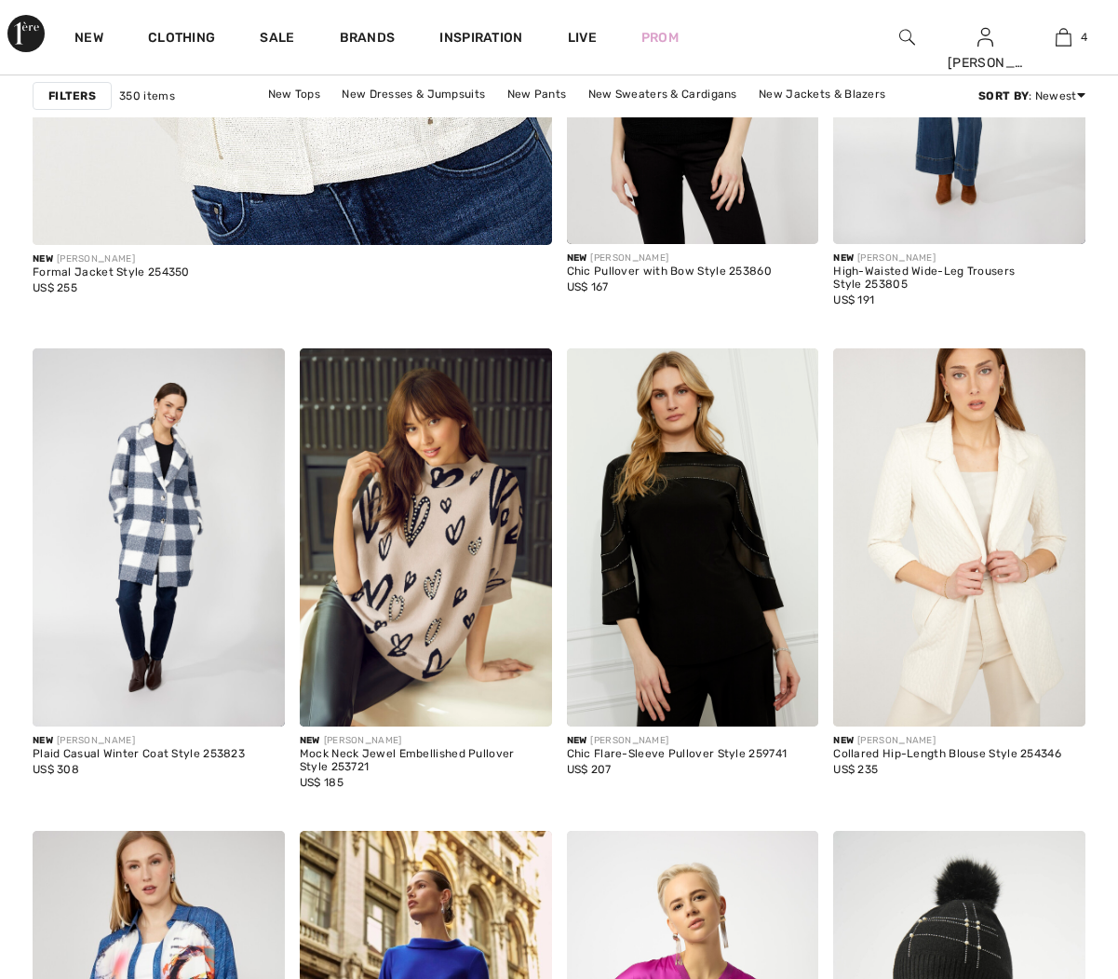
checkbox input "true"
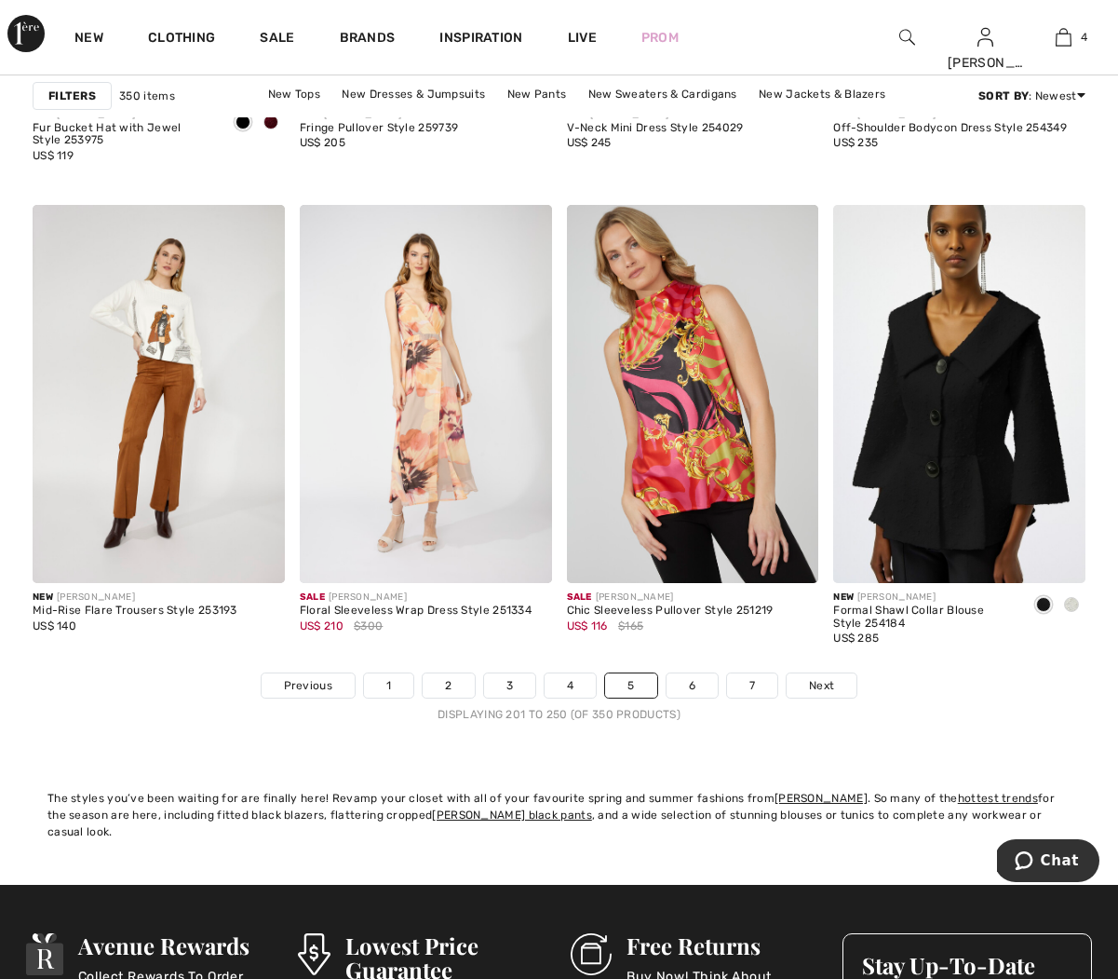
scroll to position [6922, 0]
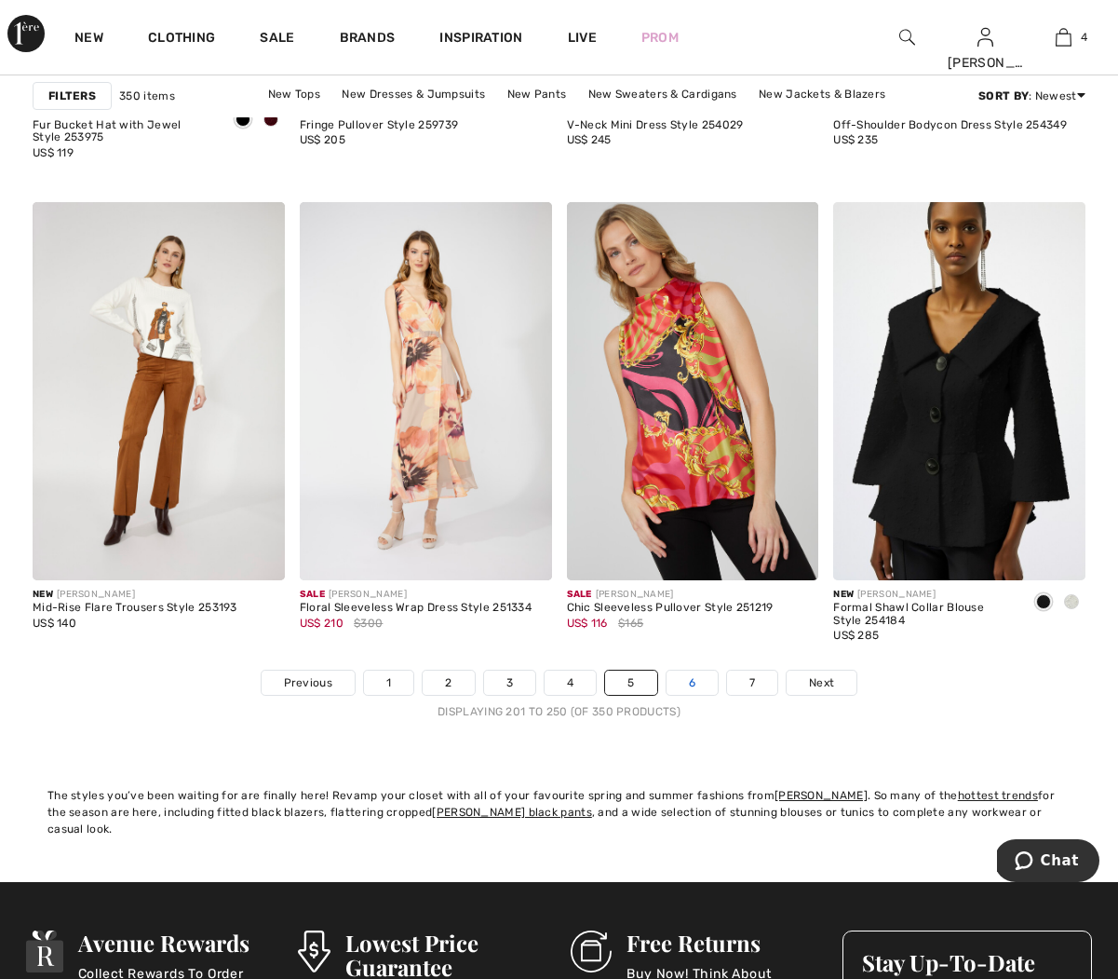
click at [696, 684] on link "6" at bounding box center [692, 682] width 51 height 24
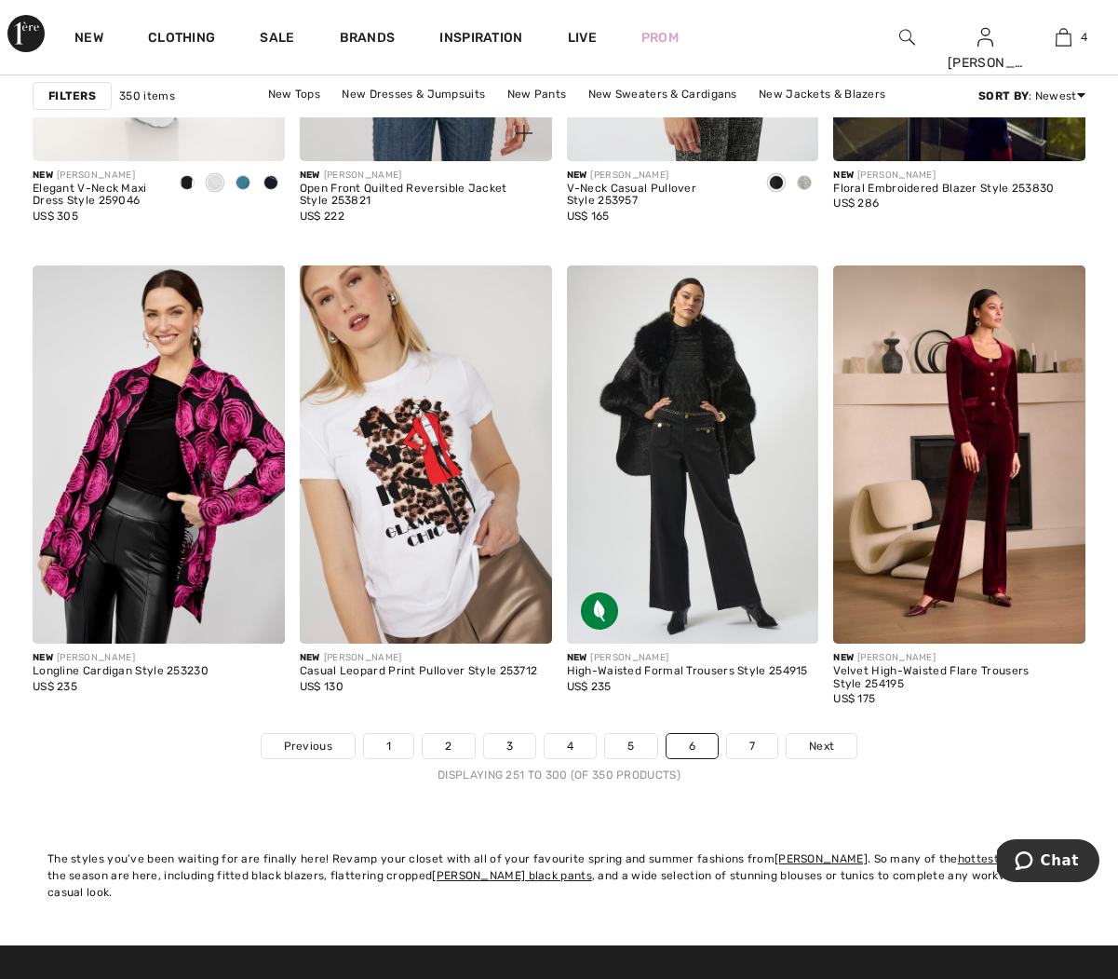
scroll to position [6860, 0]
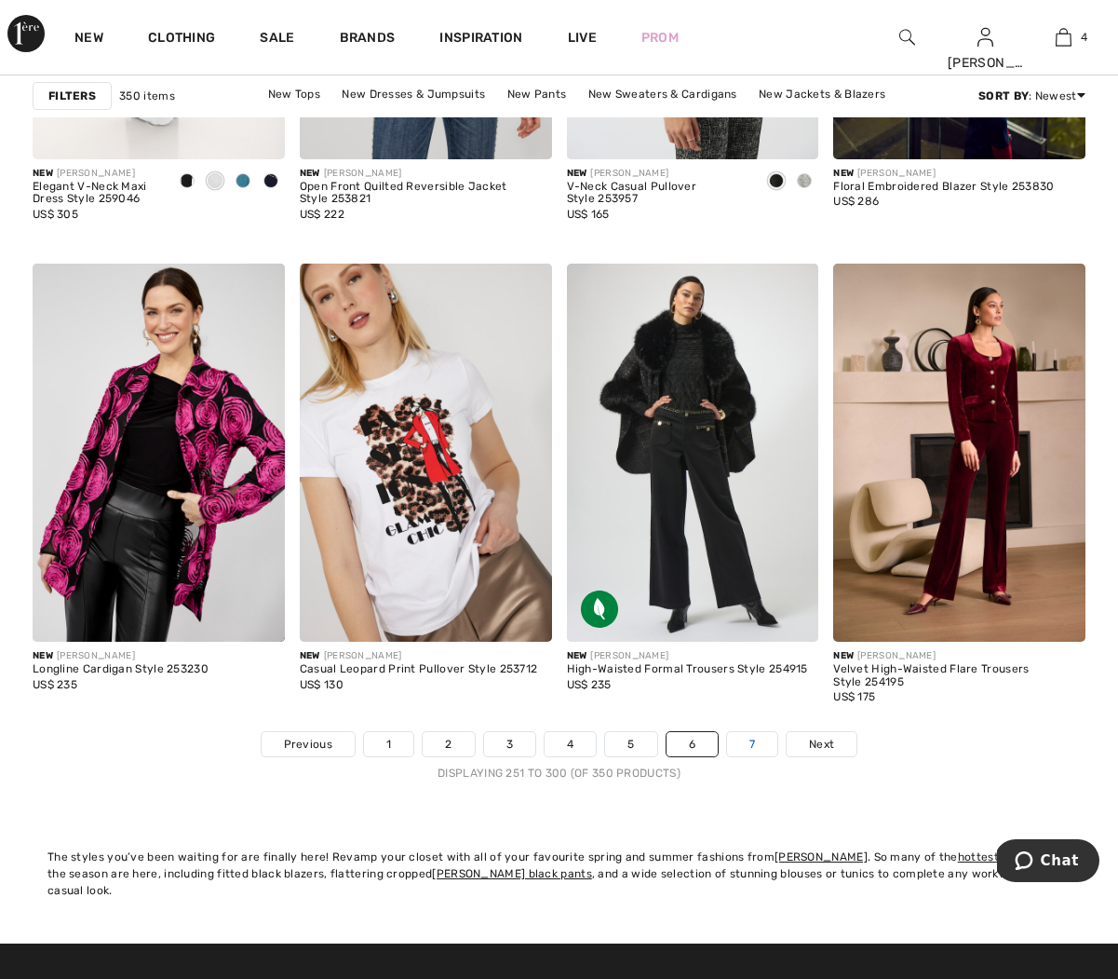
click at [763, 745] on link "7" at bounding box center [752, 744] width 50 height 24
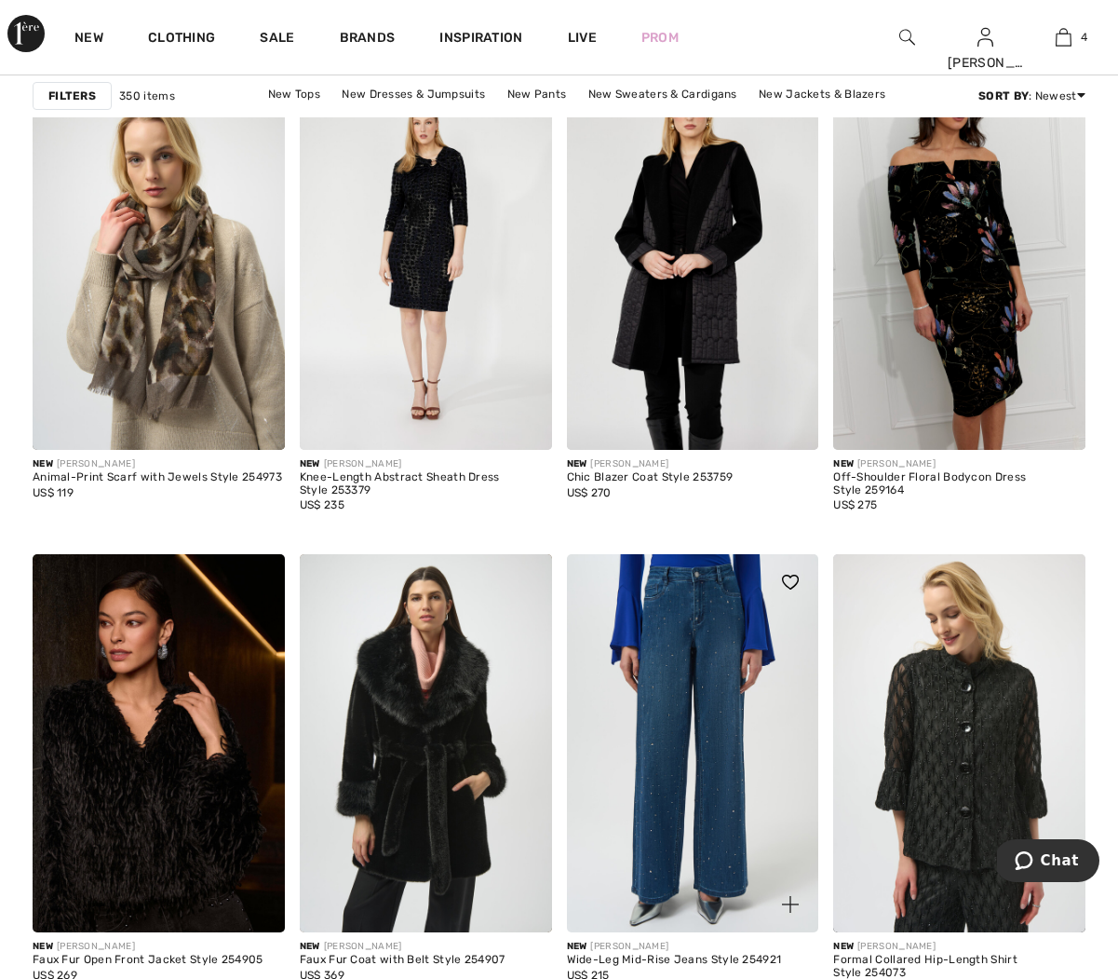
scroll to position [2831, 0]
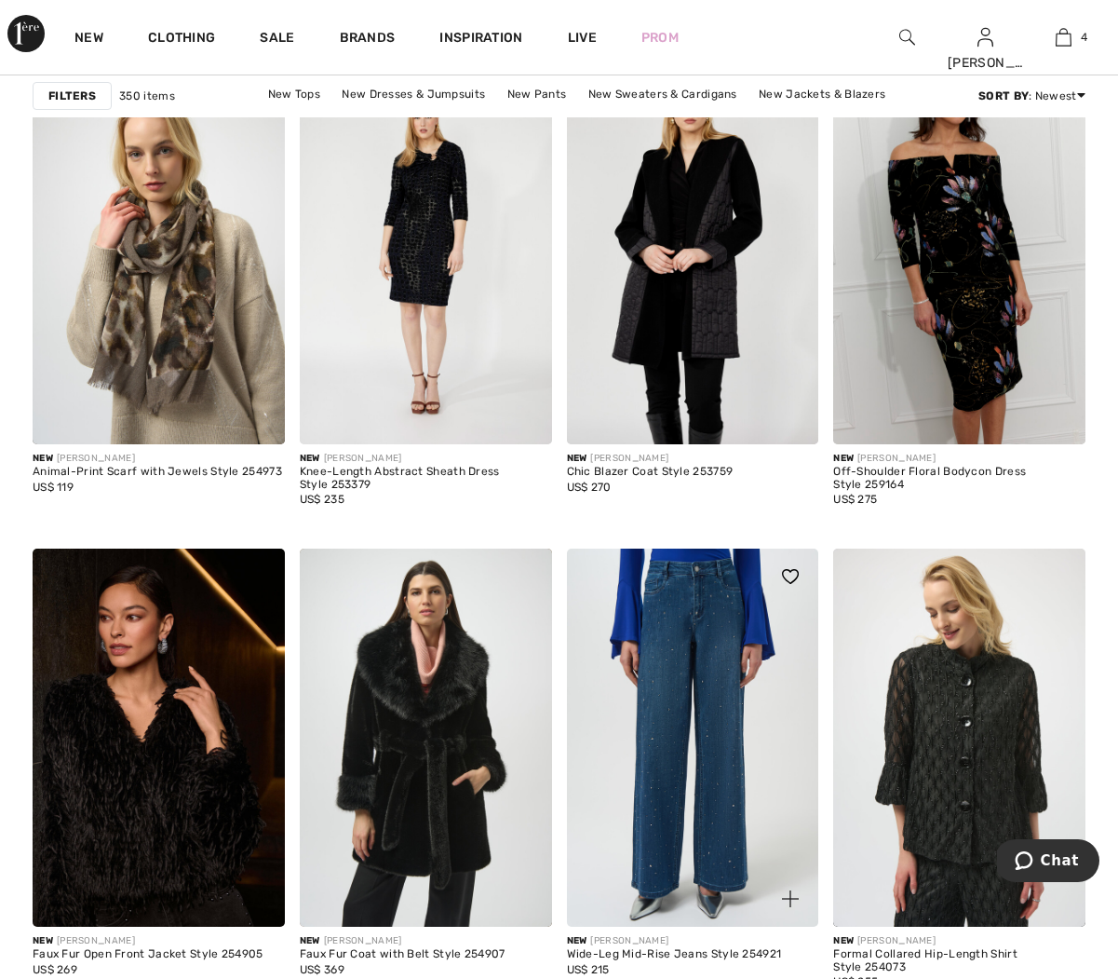
click at [709, 657] on img at bounding box center [693, 737] width 252 height 378
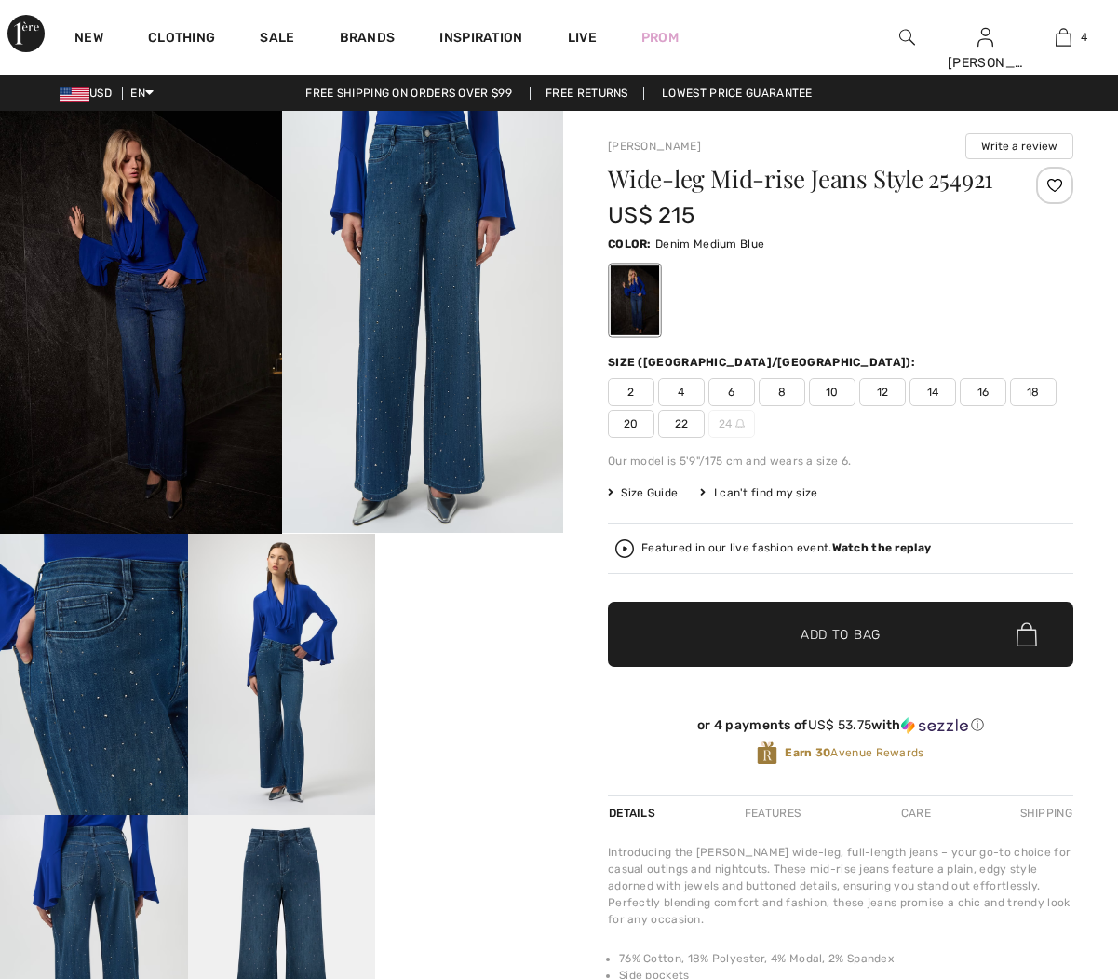
checkbox input "true"
click at [464, 628] on video "Your browser does not support the video tag." at bounding box center [469, 581] width 188 height 94
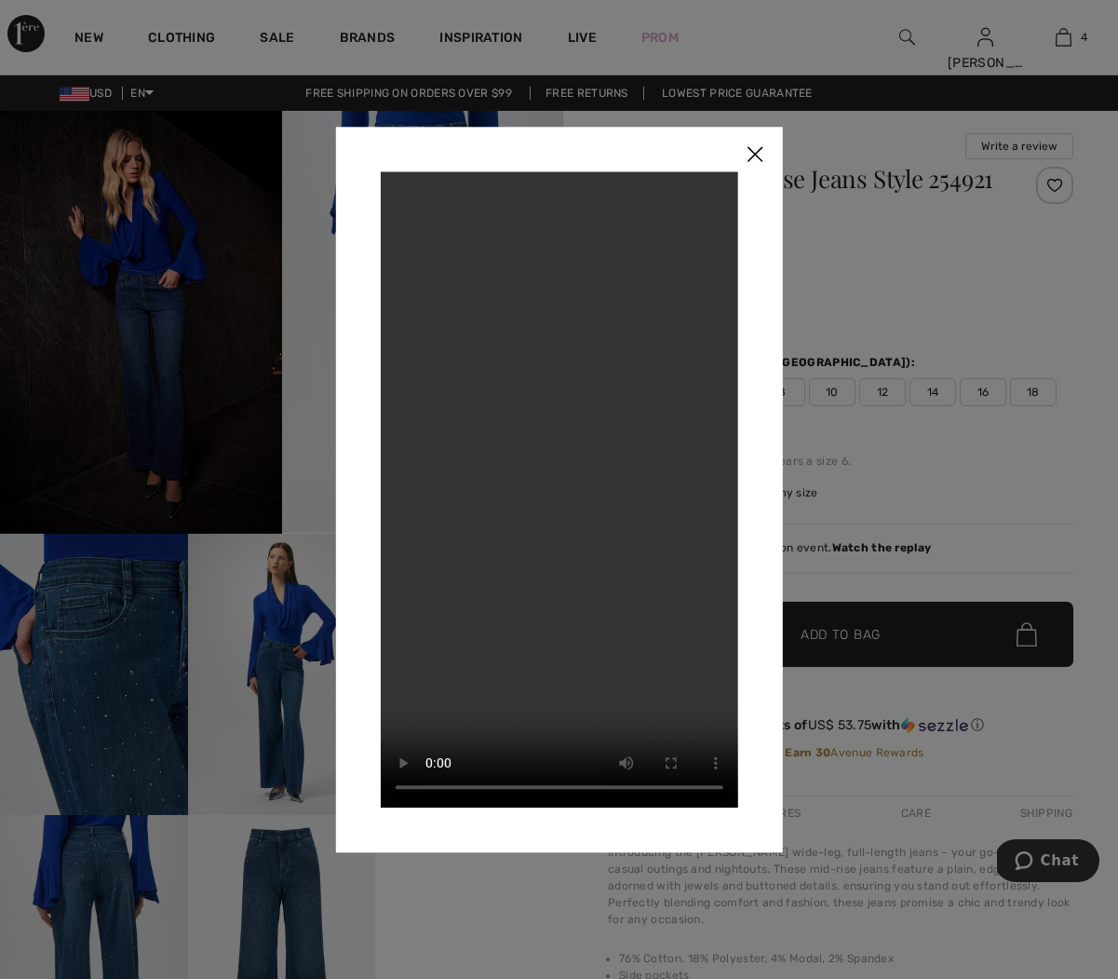
click at [759, 156] on img at bounding box center [755, 156] width 56 height 58
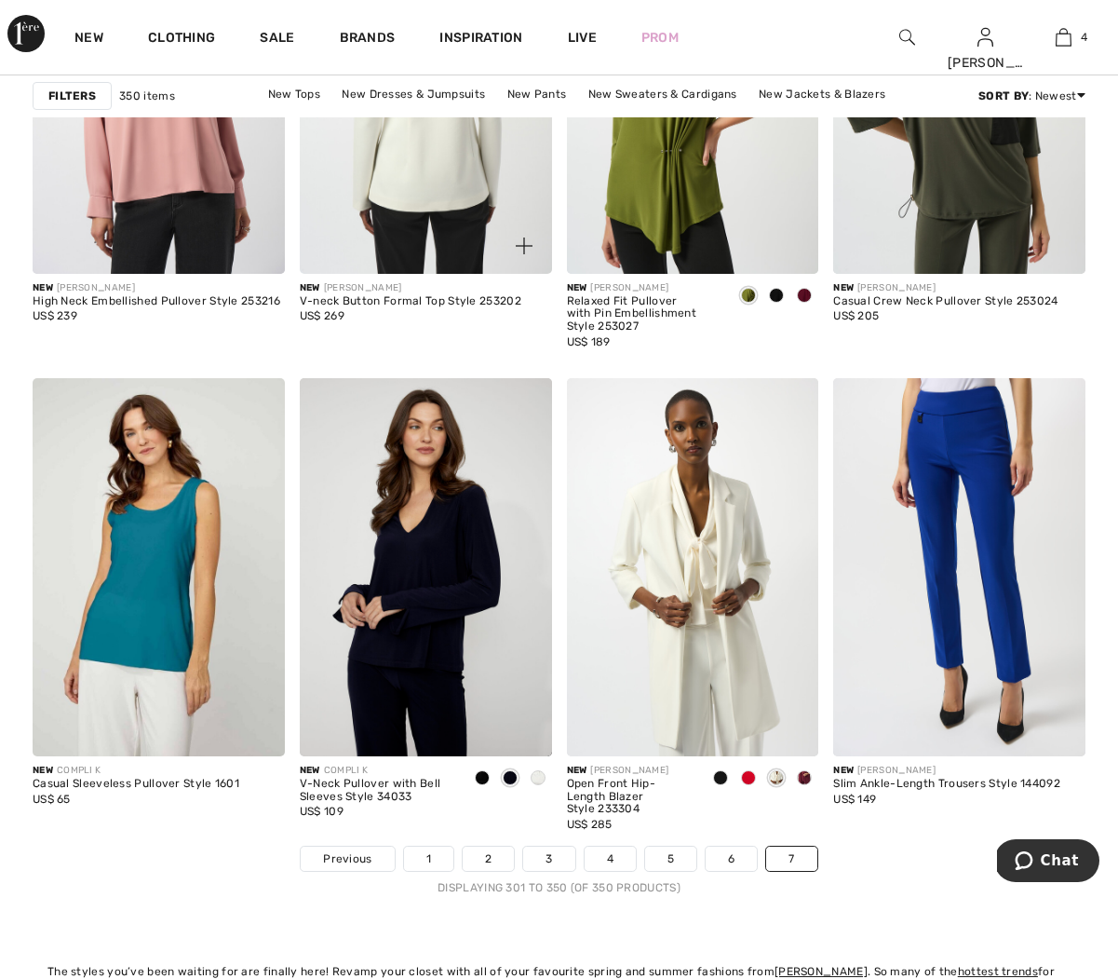
scroll to position [6747, 0]
